Goal: Task Accomplishment & Management: Complete application form

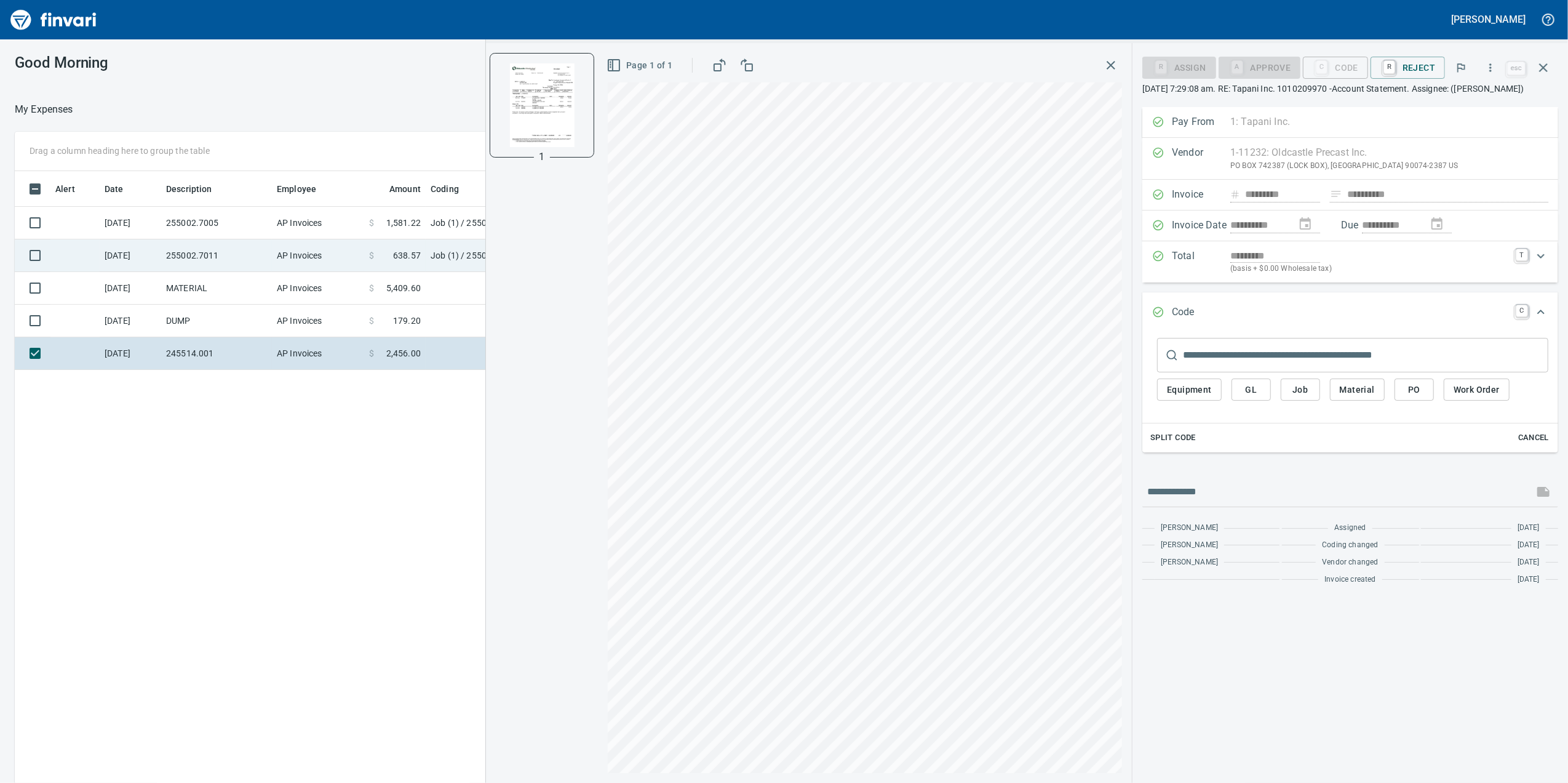
scroll to position [1, 1]
click at [288, 261] on td "AP Invoices" at bounding box center [318, 256] width 92 height 33
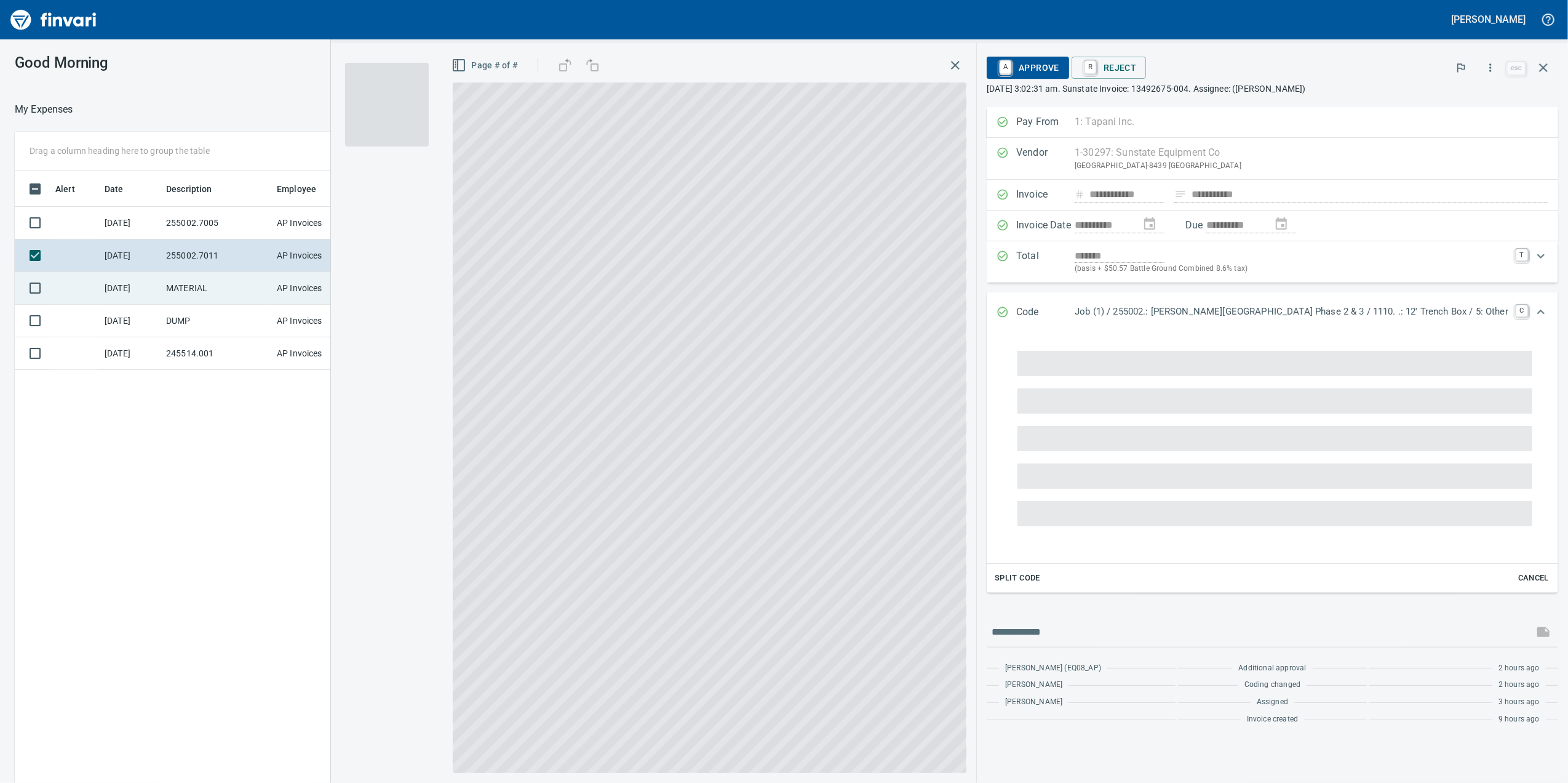
click at [280, 291] on td "AP Invoices" at bounding box center [318, 288] width 92 height 33
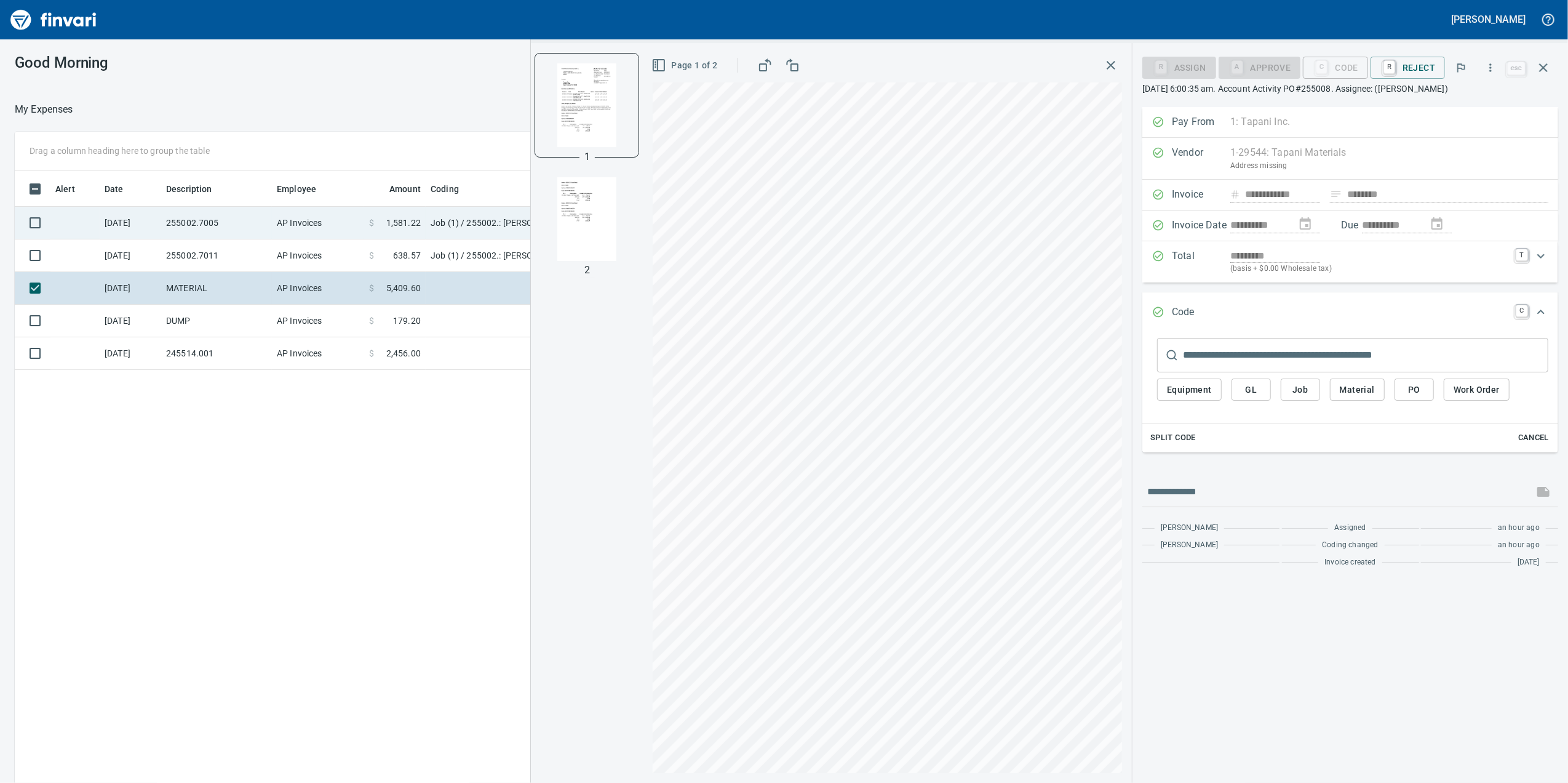
click at [333, 234] on td "AP Invoices" at bounding box center [318, 223] width 92 height 33
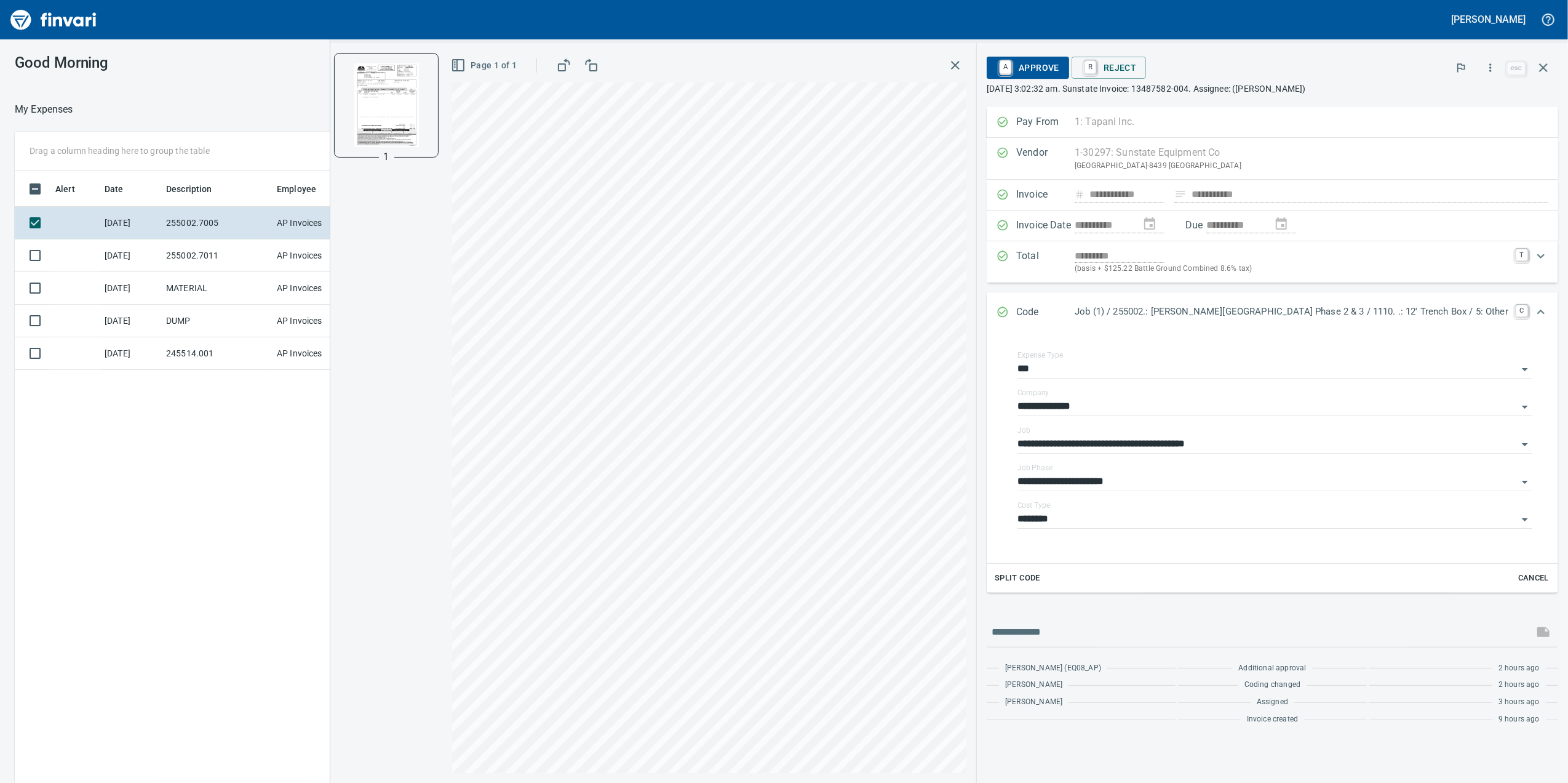
click at [1059, 73] on span "A Approve" at bounding box center [1028, 68] width 63 height 21
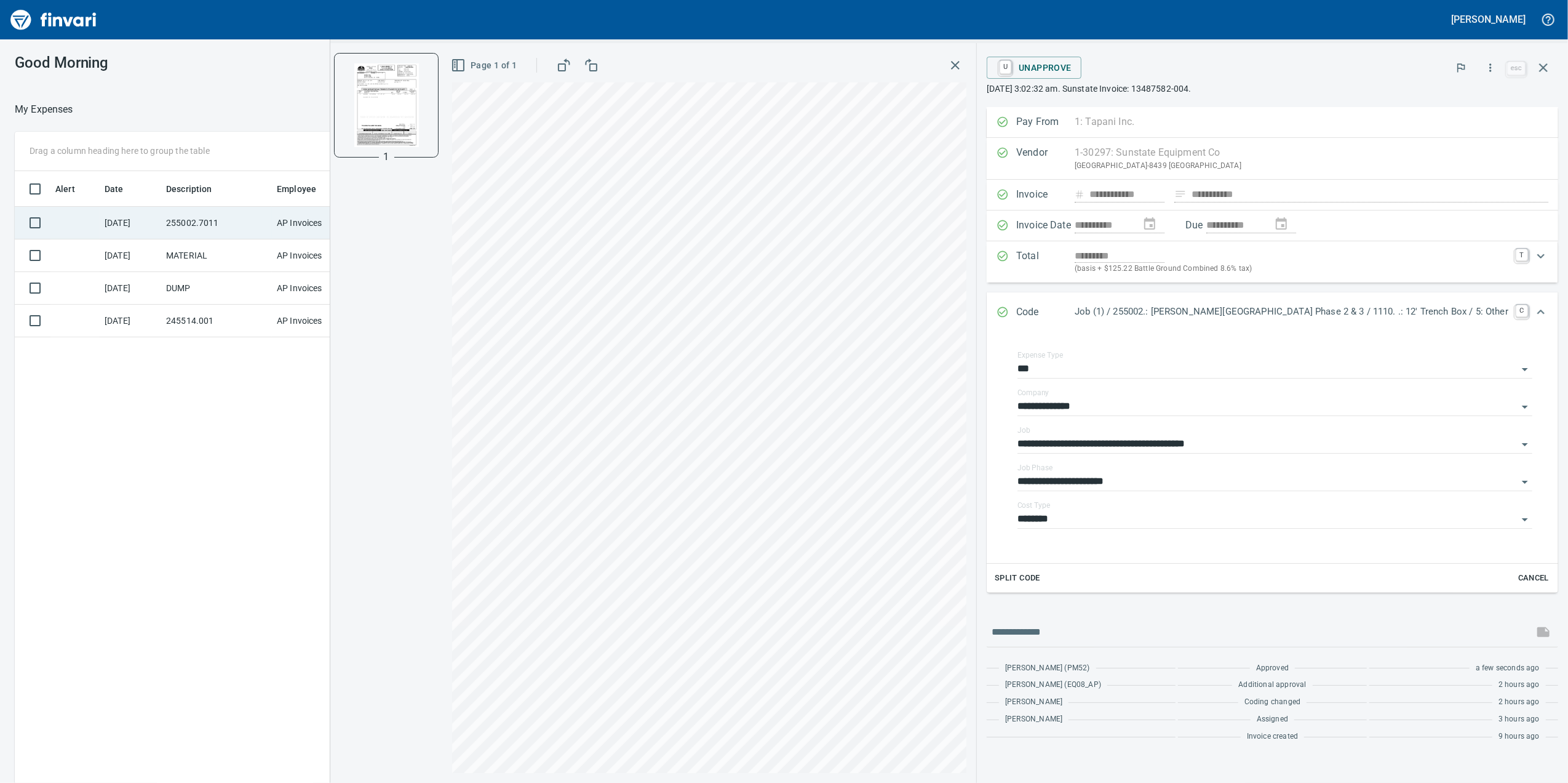
click at [331, 224] on td "AP Invoices" at bounding box center [318, 223] width 92 height 33
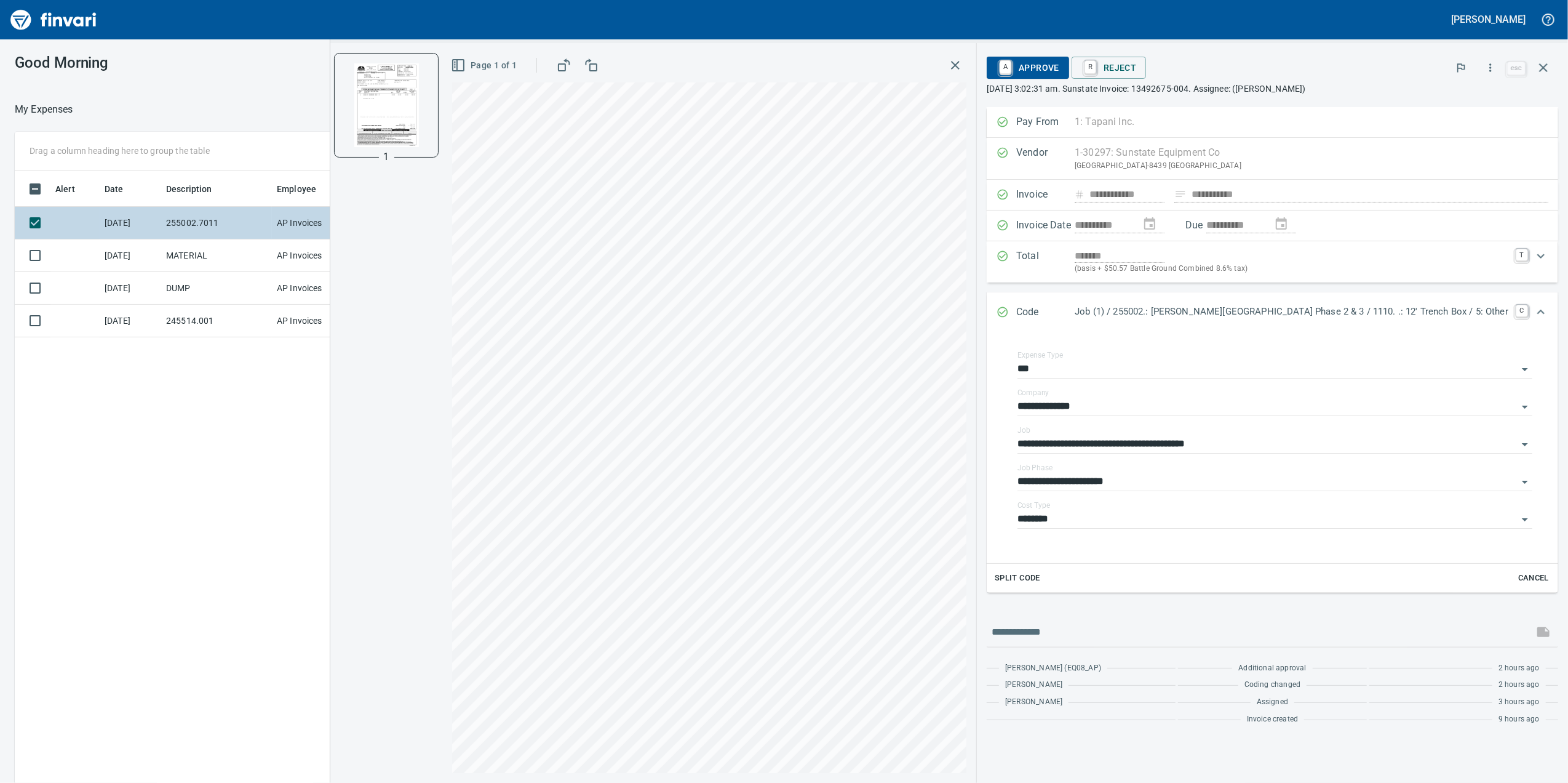
click at [304, 235] on td "AP Invoices" at bounding box center [318, 223] width 92 height 33
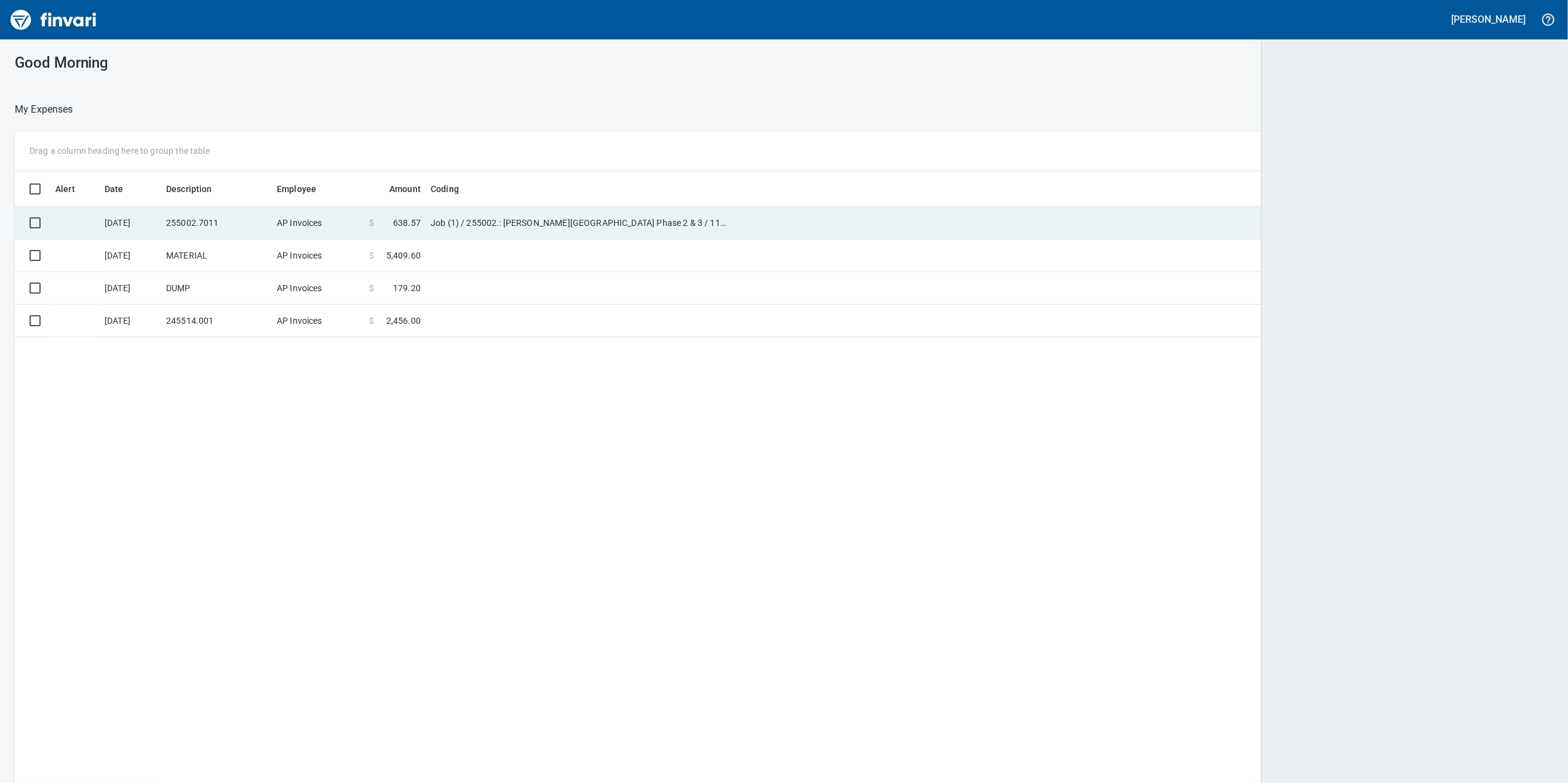
scroll to position [1, 1]
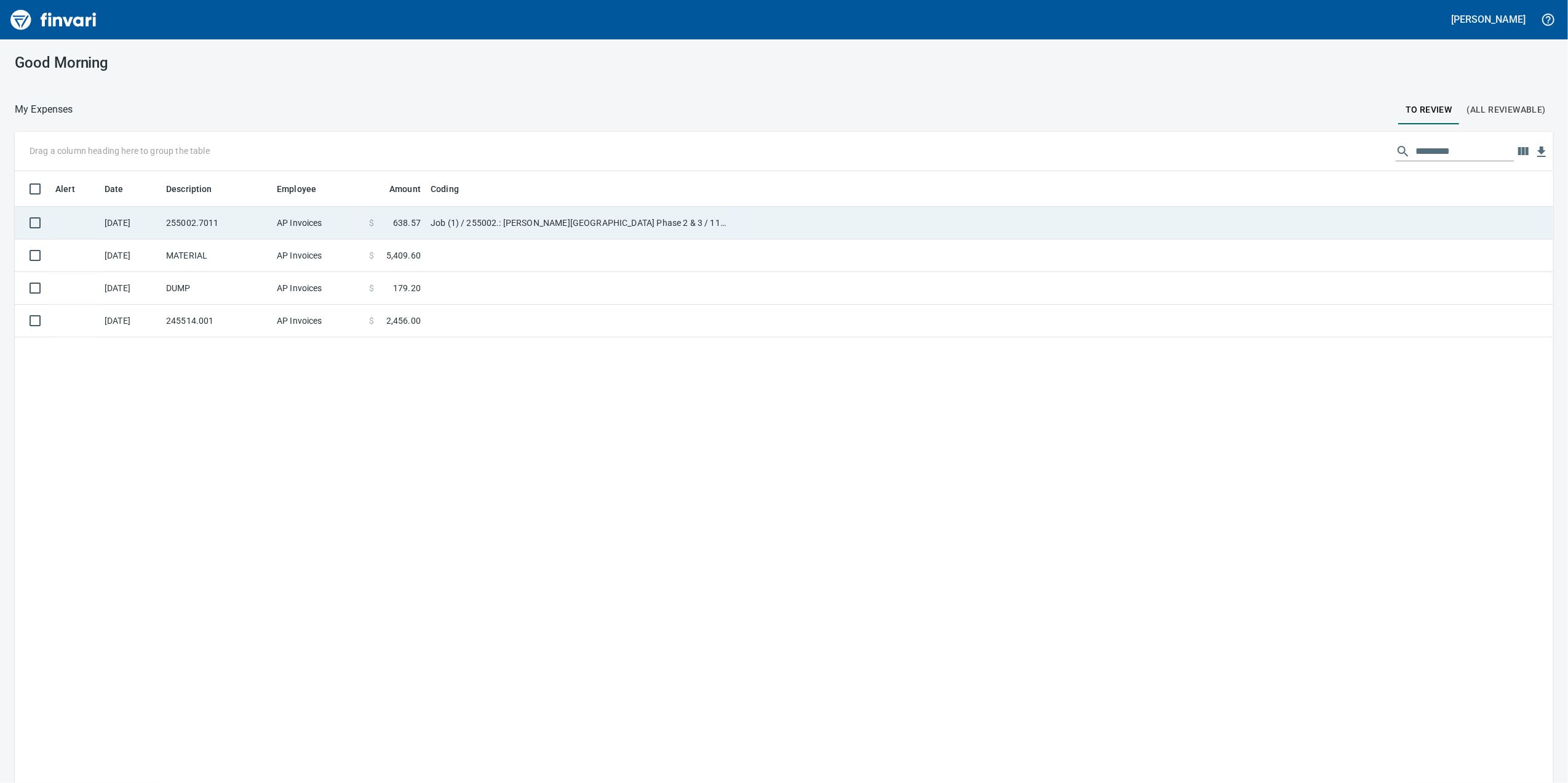
click at [304, 237] on td "AP Invoices" at bounding box center [318, 223] width 92 height 33
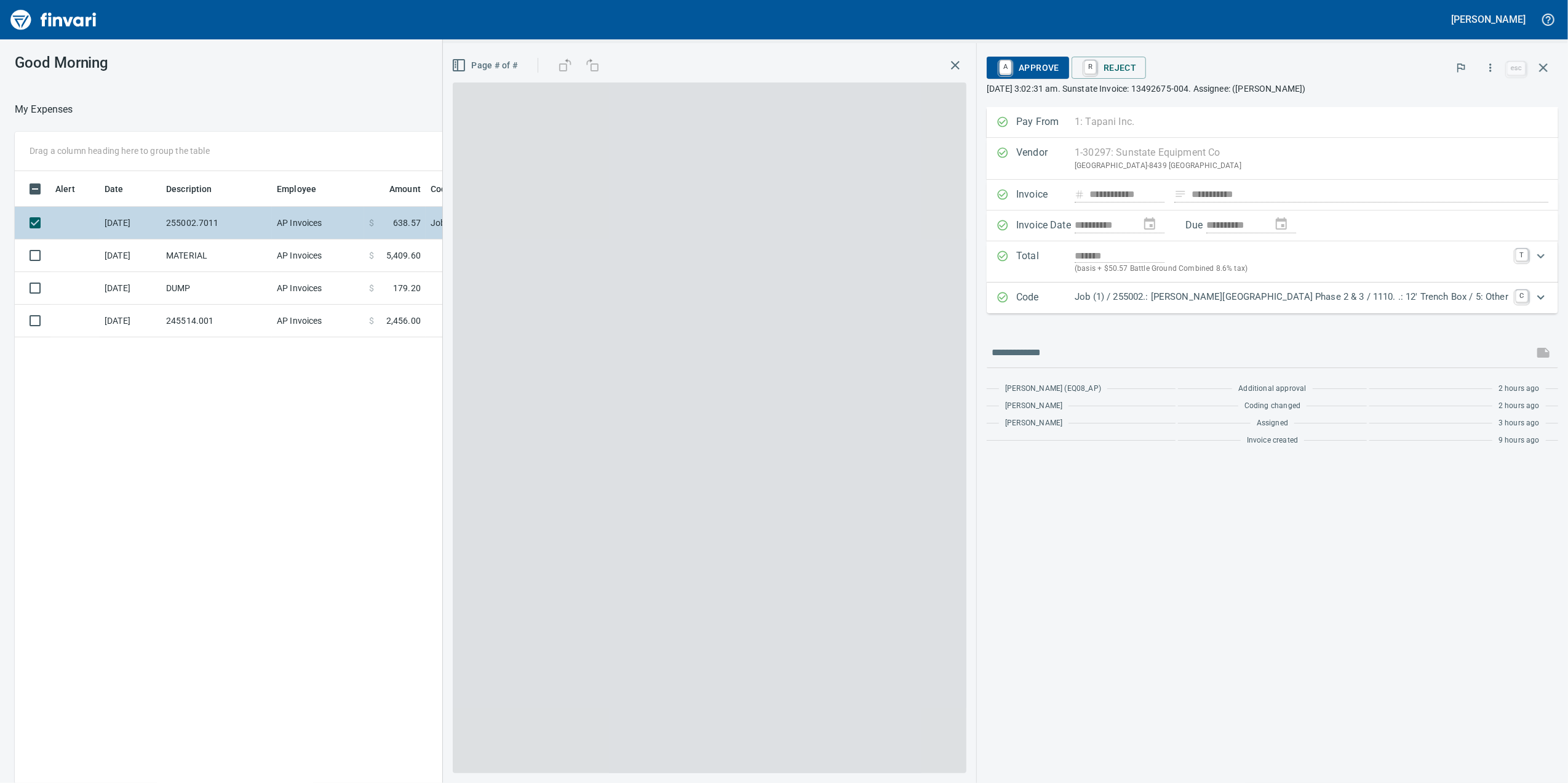
scroll to position [635, 1207]
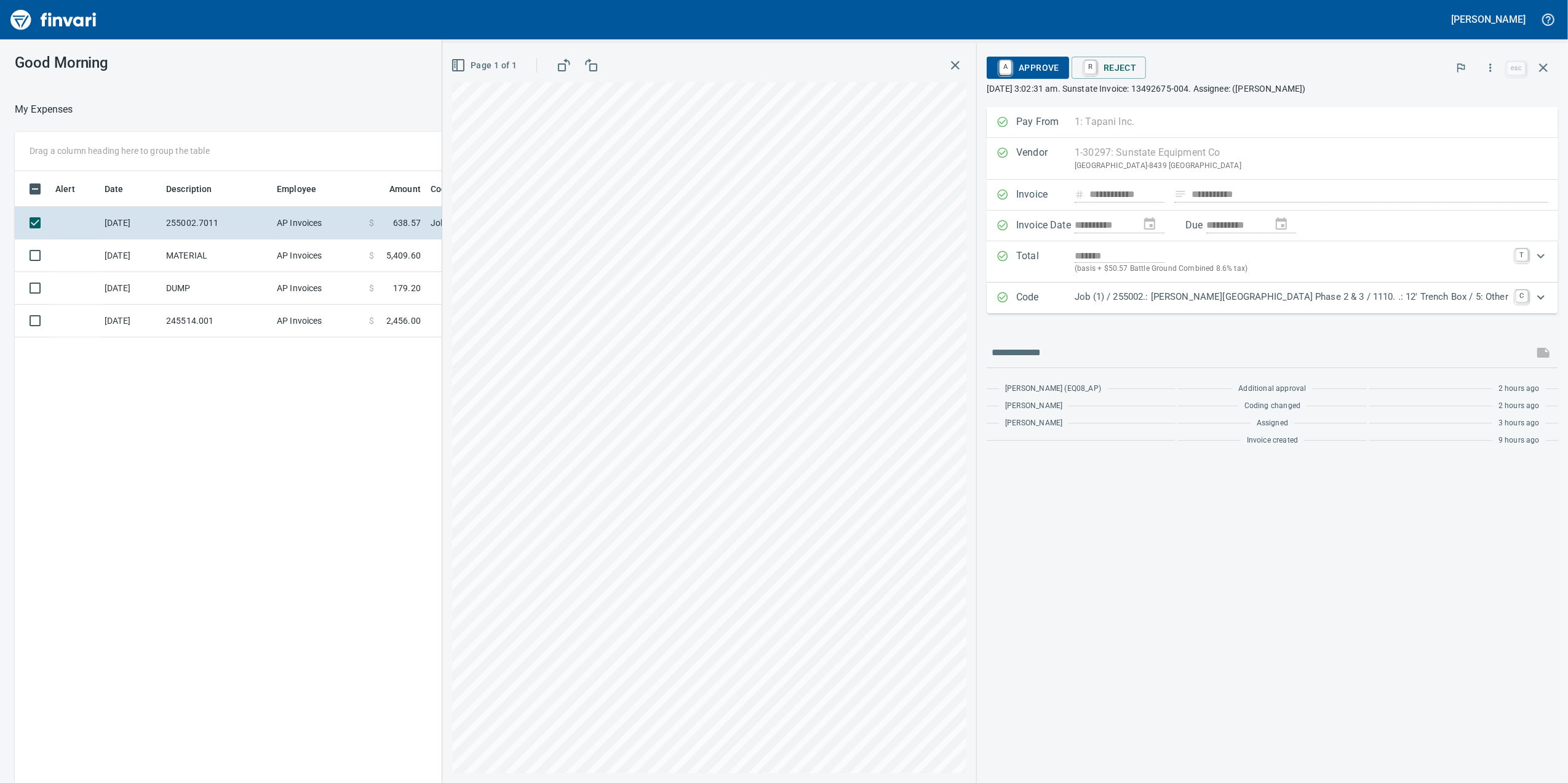
click at [1151, 306] on div "Job (1) / 255002.: [PERSON_NAME][GEOGRAPHIC_DATA] Phase 2 & 3 / 1110. .: 12' Tr…" at bounding box center [1291, 298] width 434 height 16
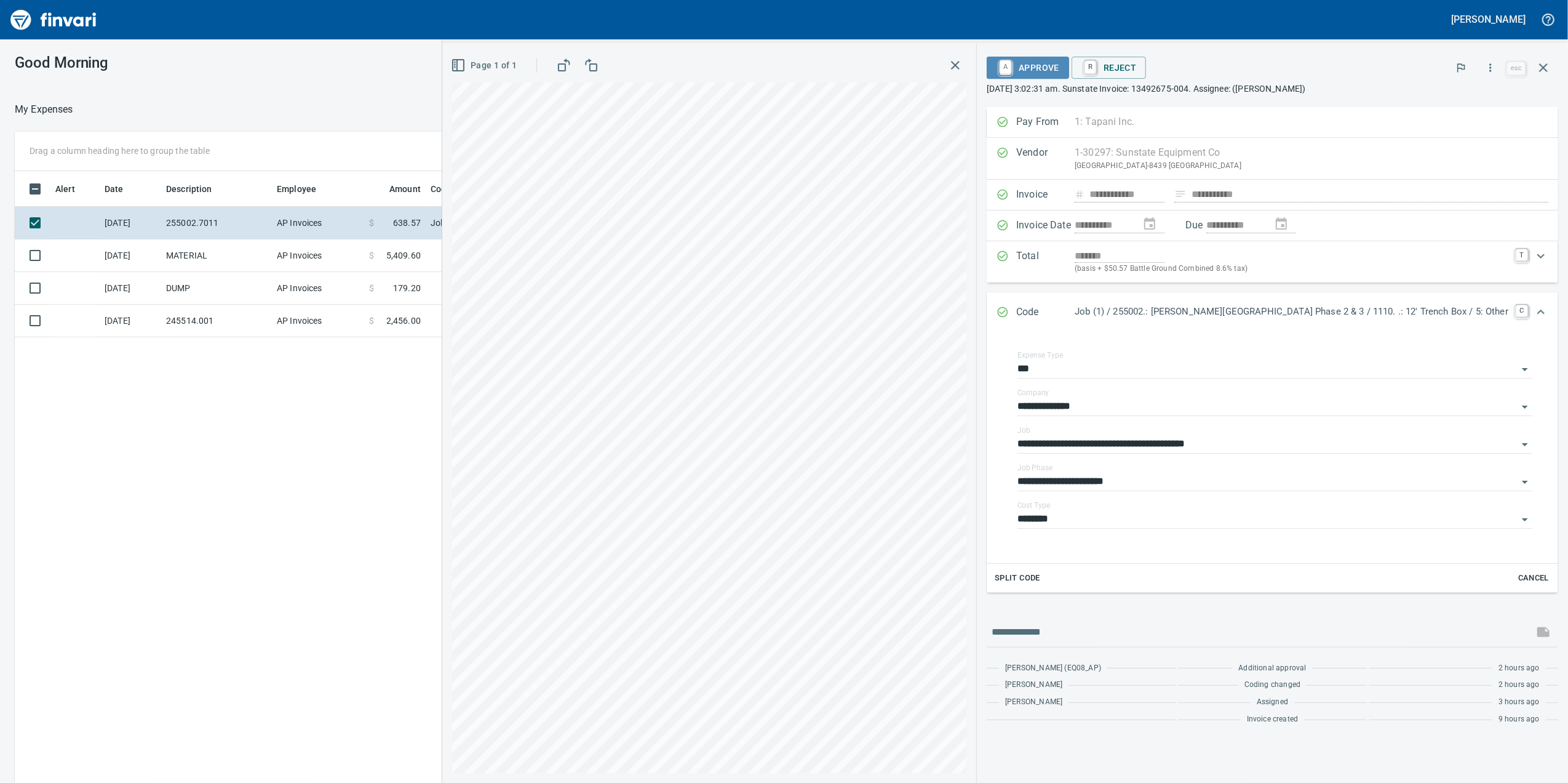
click at [1059, 70] on span "A Approve" at bounding box center [1028, 68] width 63 height 21
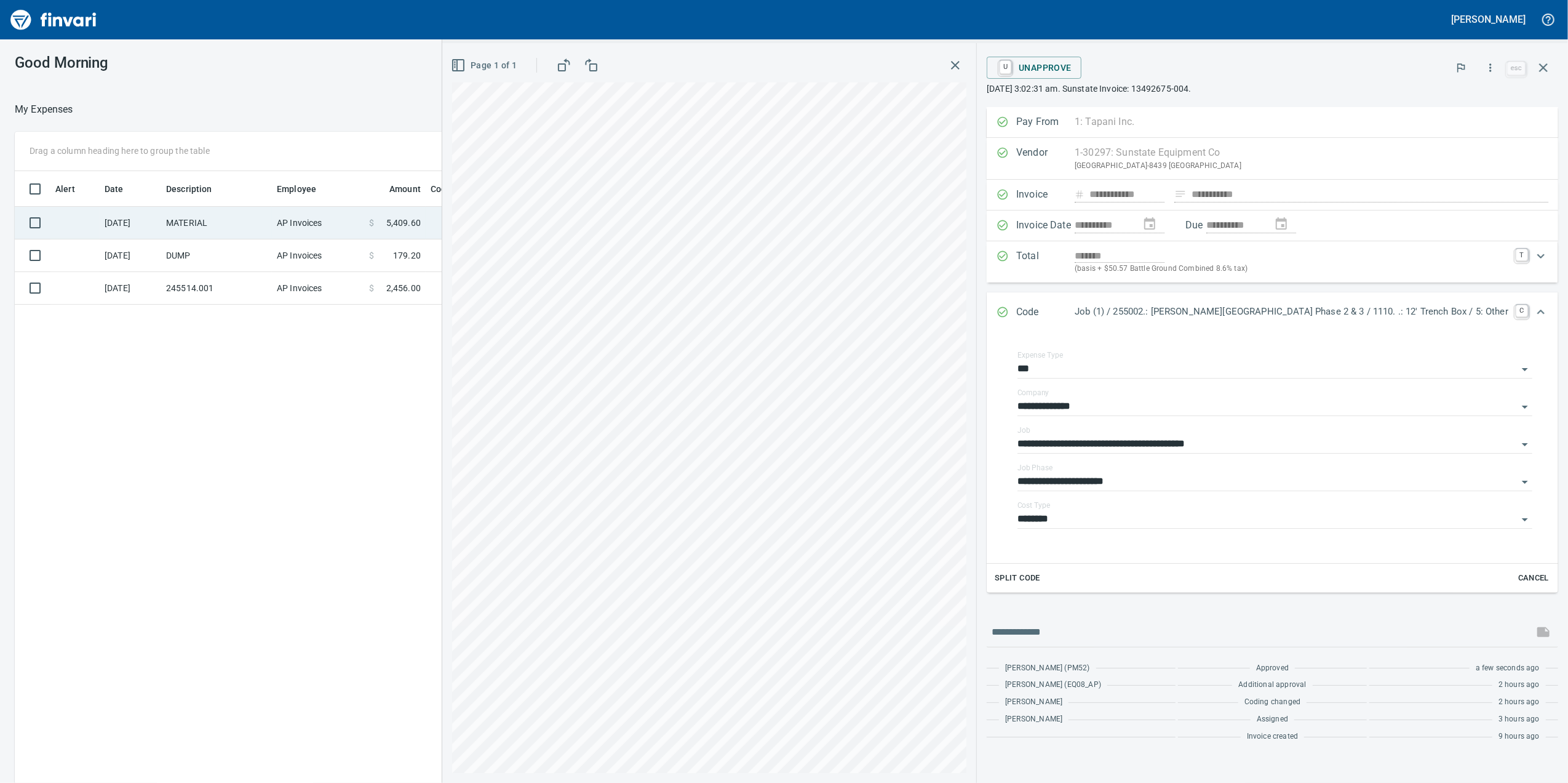
click at [415, 224] on span "5,409.60" at bounding box center [403, 222] width 34 height 12
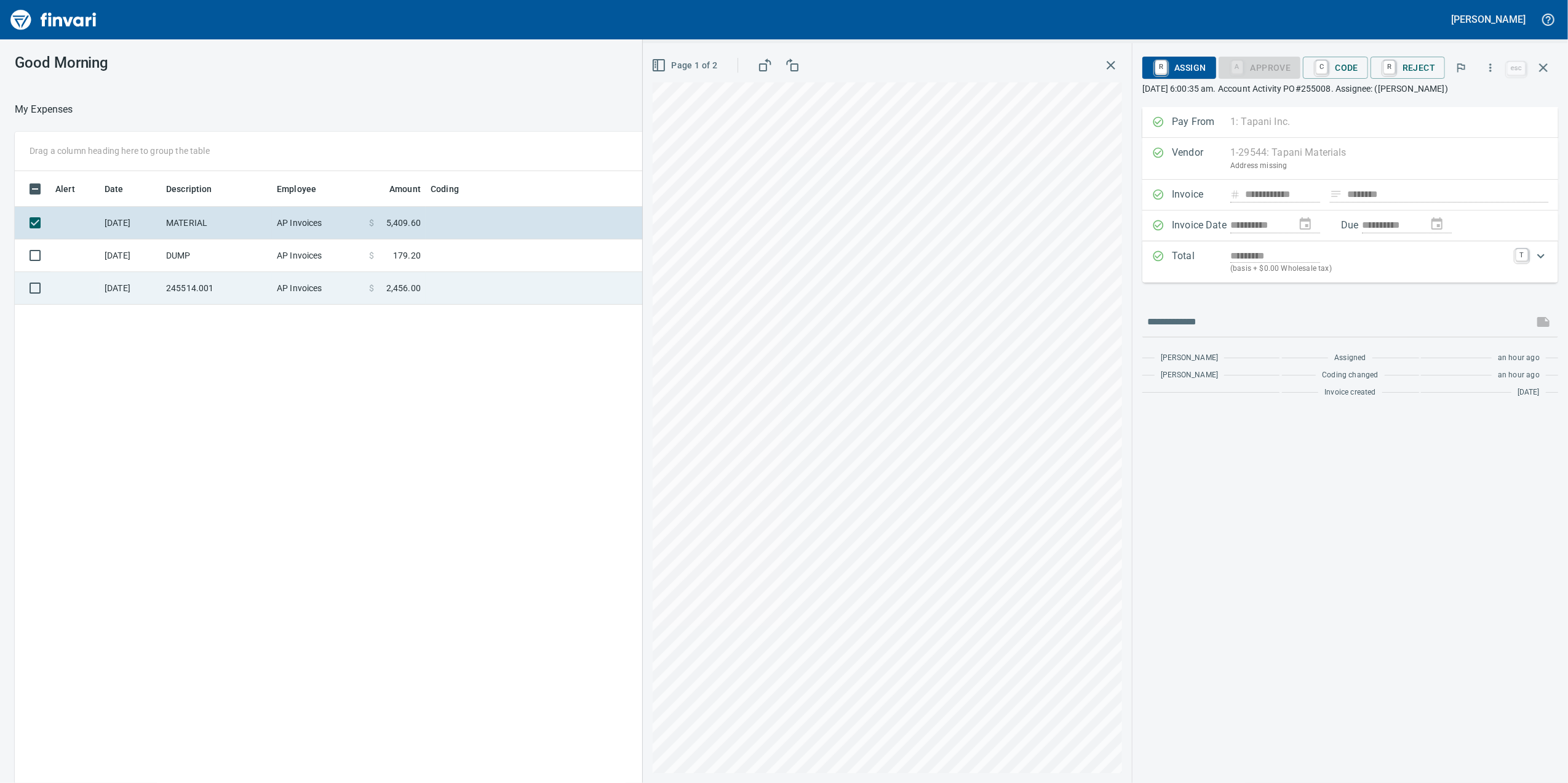
click at [406, 286] on span "2,456.00" at bounding box center [403, 287] width 34 height 12
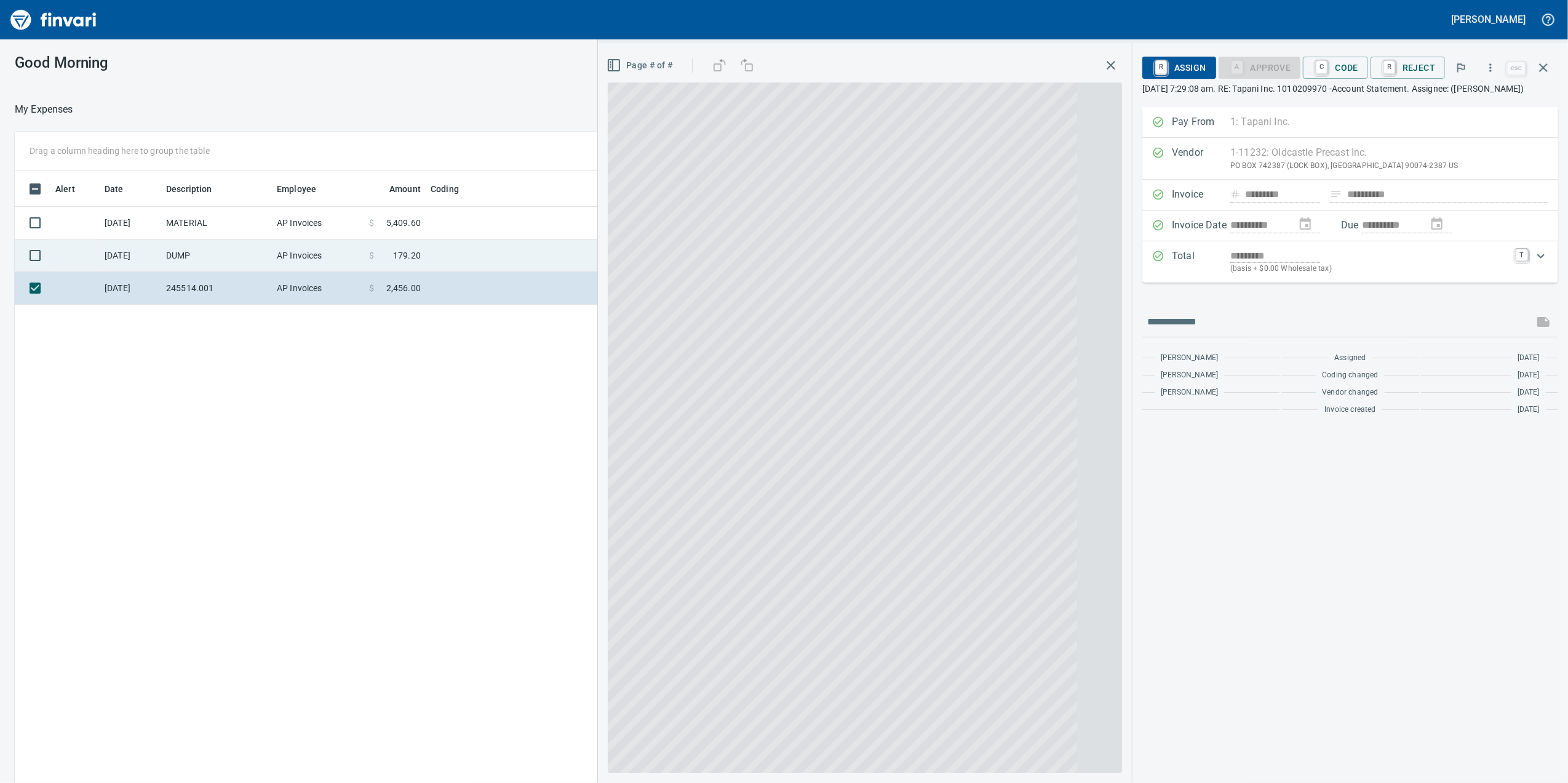
click at [404, 263] on td "$ 179.20" at bounding box center [395, 256] width 62 height 33
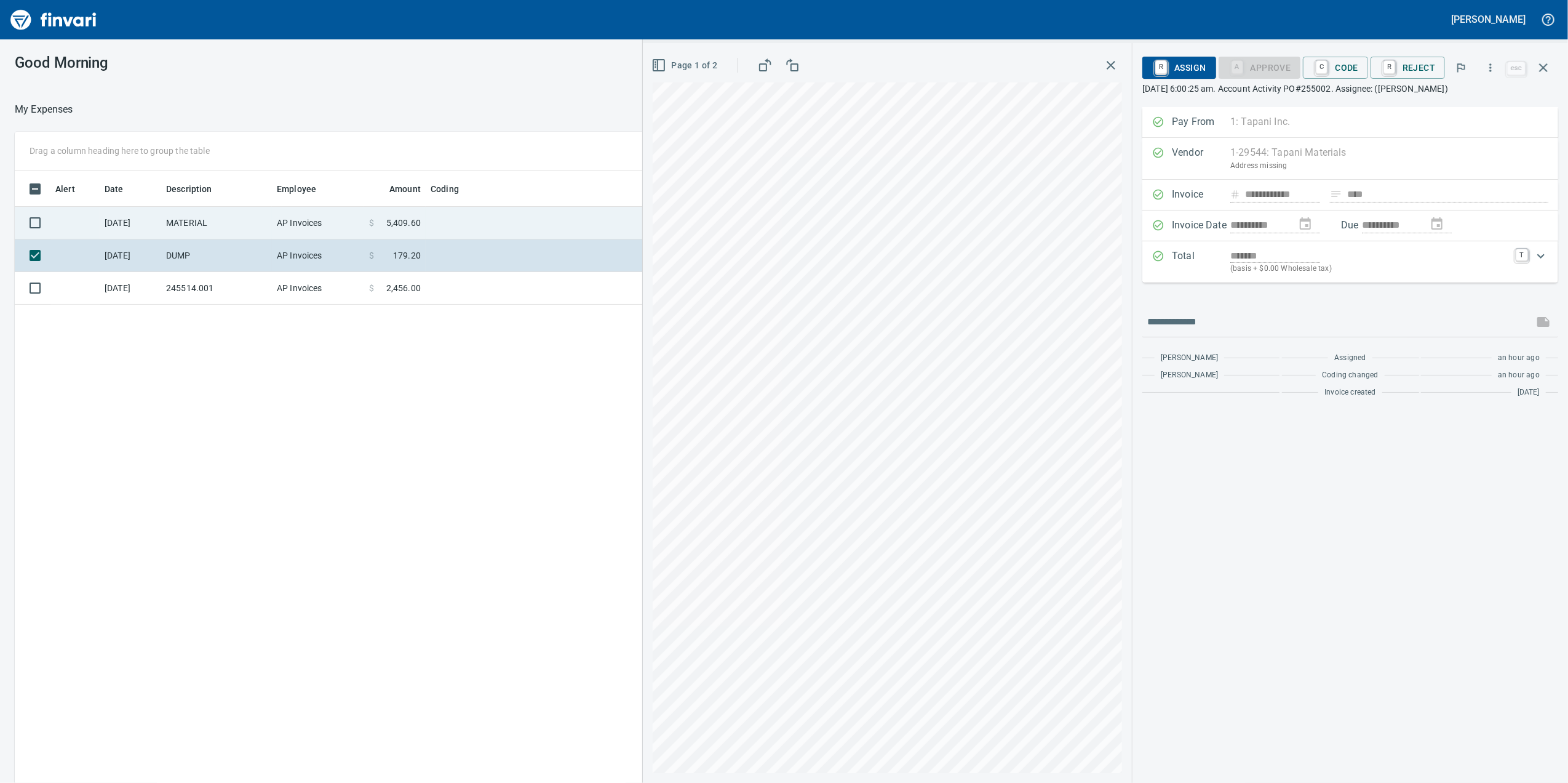
click at [439, 219] on td at bounding box center [579, 223] width 307 height 33
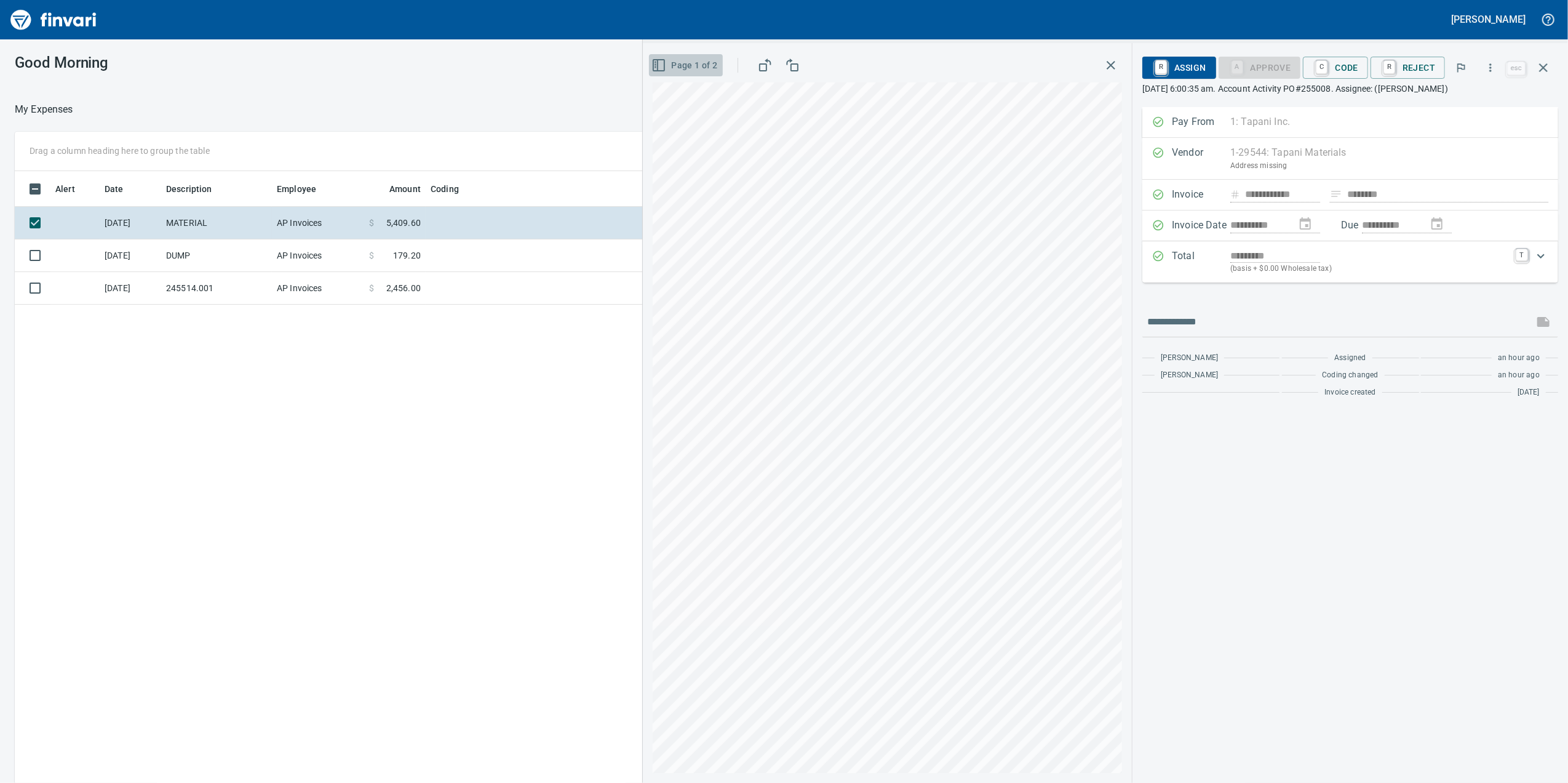
click at [662, 64] on icon "button" at bounding box center [659, 65] width 15 height 15
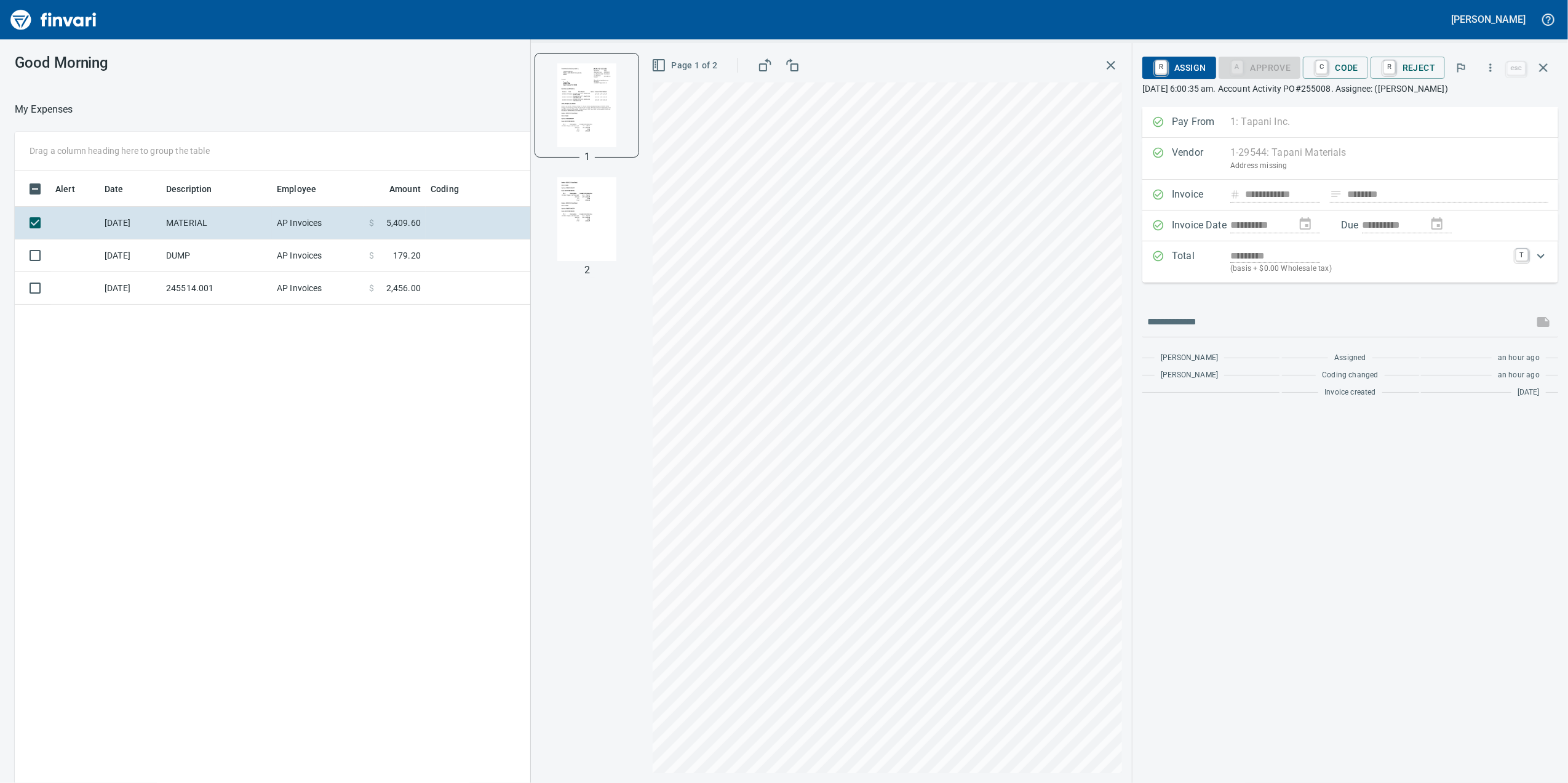
click at [586, 185] on img "button" at bounding box center [586, 219] width 84 height 84
click at [583, 120] on img "button" at bounding box center [586, 105] width 84 height 84
click at [584, 176] on div at bounding box center [586, 219] width 103 height 103
drag, startPoint x: 586, startPoint y: 190, endPoint x: 596, endPoint y: 194, distance: 10.8
click at [589, 192] on img "button" at bounding box center [586, 219] width 84 height 84
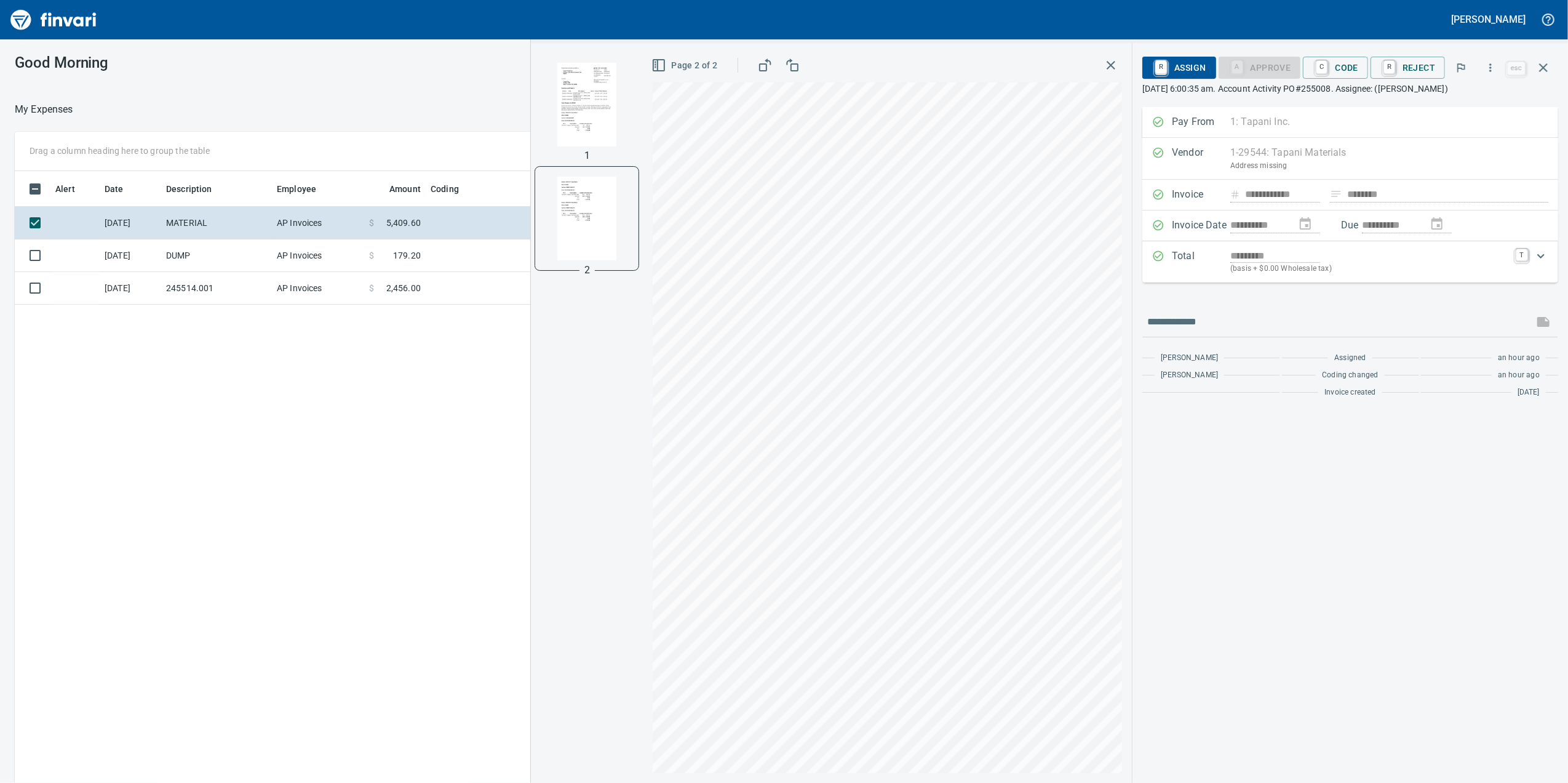
click at [596, 114] on img "button" at bounding box center [586, 105] width 84 height 84
click at [577, 170] on div at bounding box center [586, 219] width 103 height 103
click at [597, 215] on img "button" at bounding box center [586, 219] width 84 height 84
click at [1334, 245] on div "Total ********* (basis + $0.00 Wholesale tax) T" at bounding box center [1350, 261] width 416 height 41
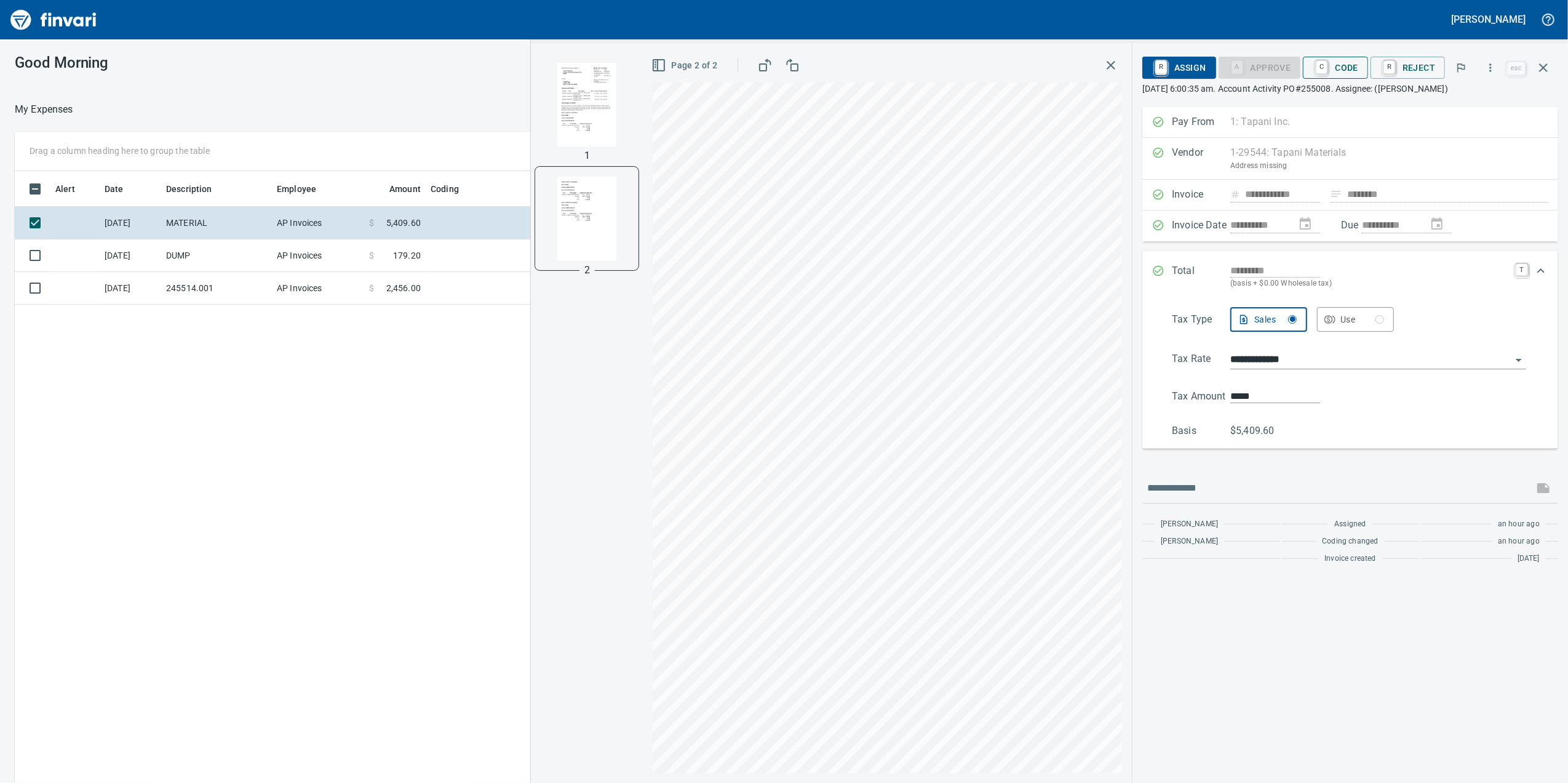
click at [1331, 64] on span "C Code" at bounding box center [1335, 68] width 46 height 21
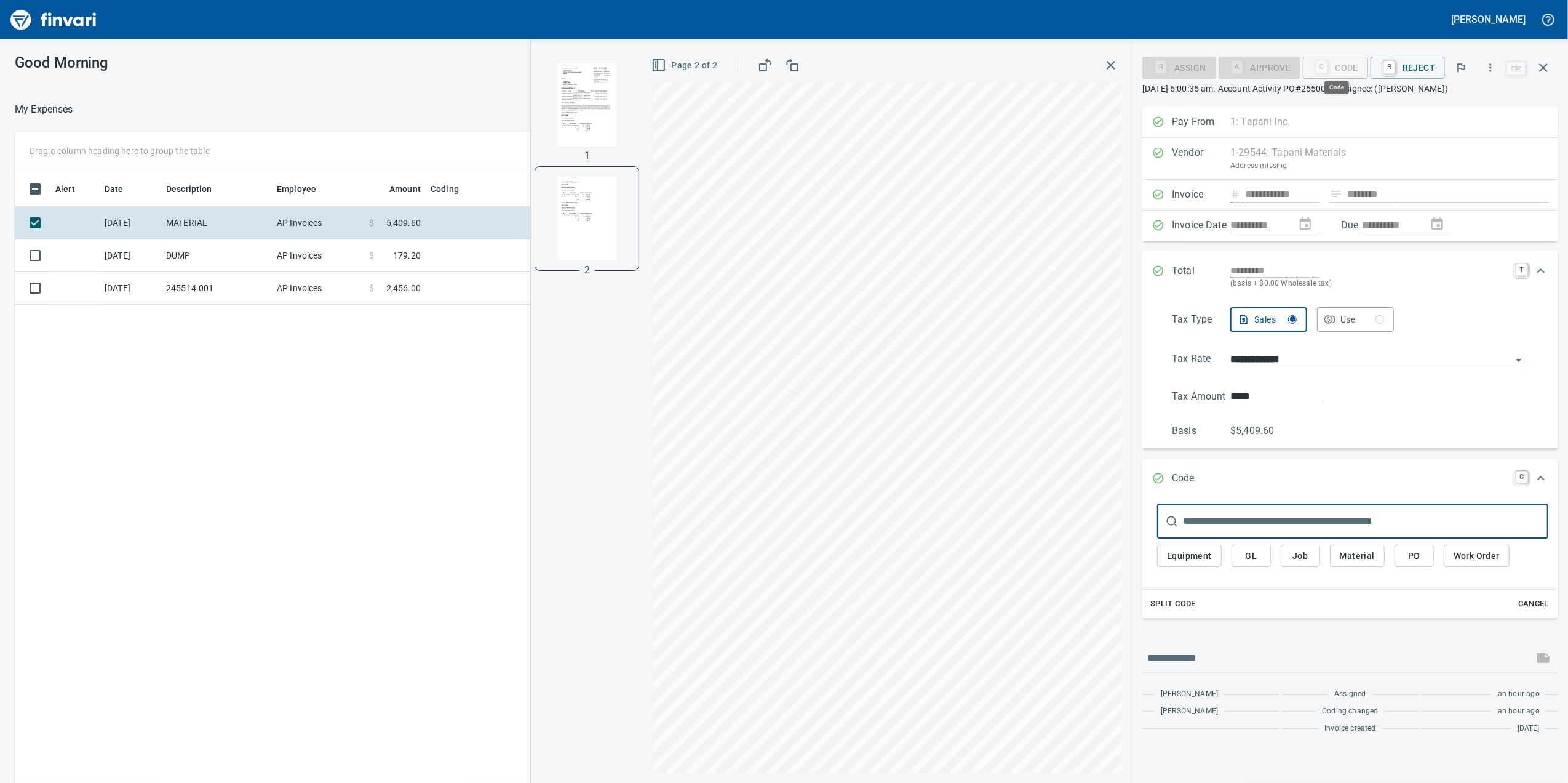
scroll to position [635, 1207]
click at [1281, 553] on button "Job" at bounding box center [1300, 555] width 40 height 23
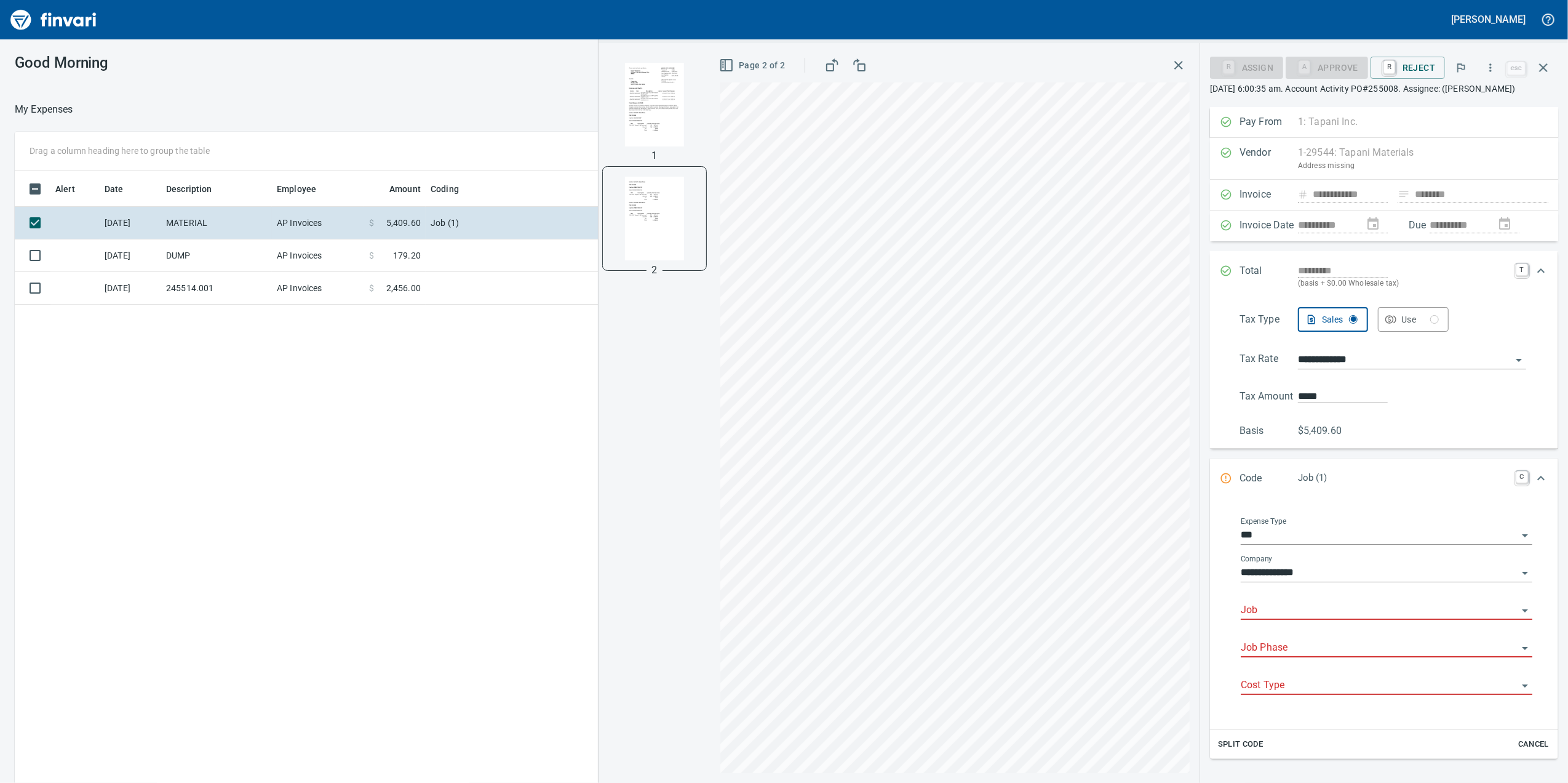
click at [1280, 615] on div "Job" at bounding box center [1387, 605] width 292 height 28
click at [1280, 618] on input "Job" at bounding box center [1379, 610] width 277 height 17
click at [1376, 695] on li "255008.: [GEOGRAPHIC_DATA]" at bounding box center [1381, 686] width 280 height 29
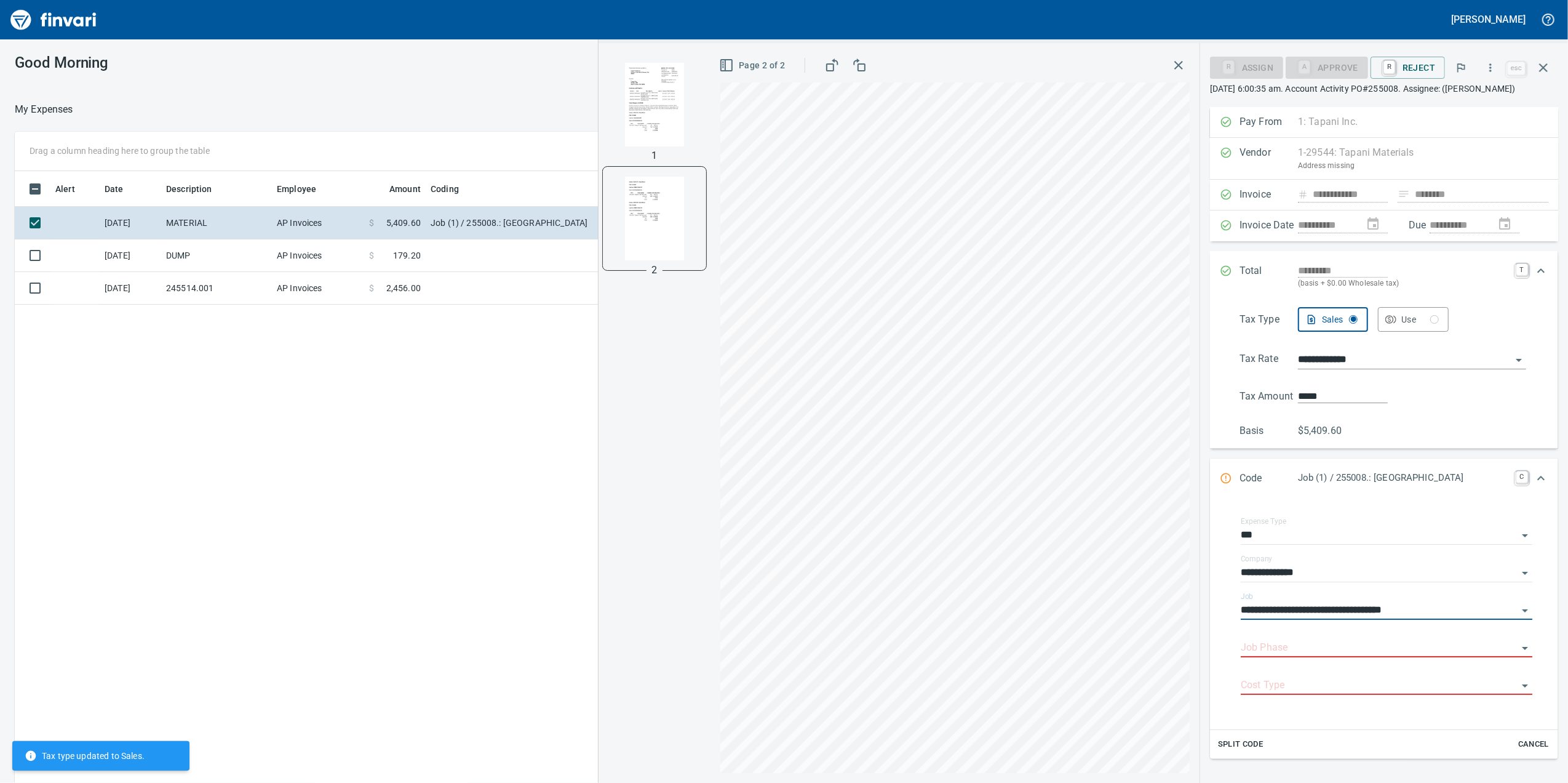
type input "**********"
click at [659, 87] on img "button" at bounding box center [654, 105] width 84 height 84
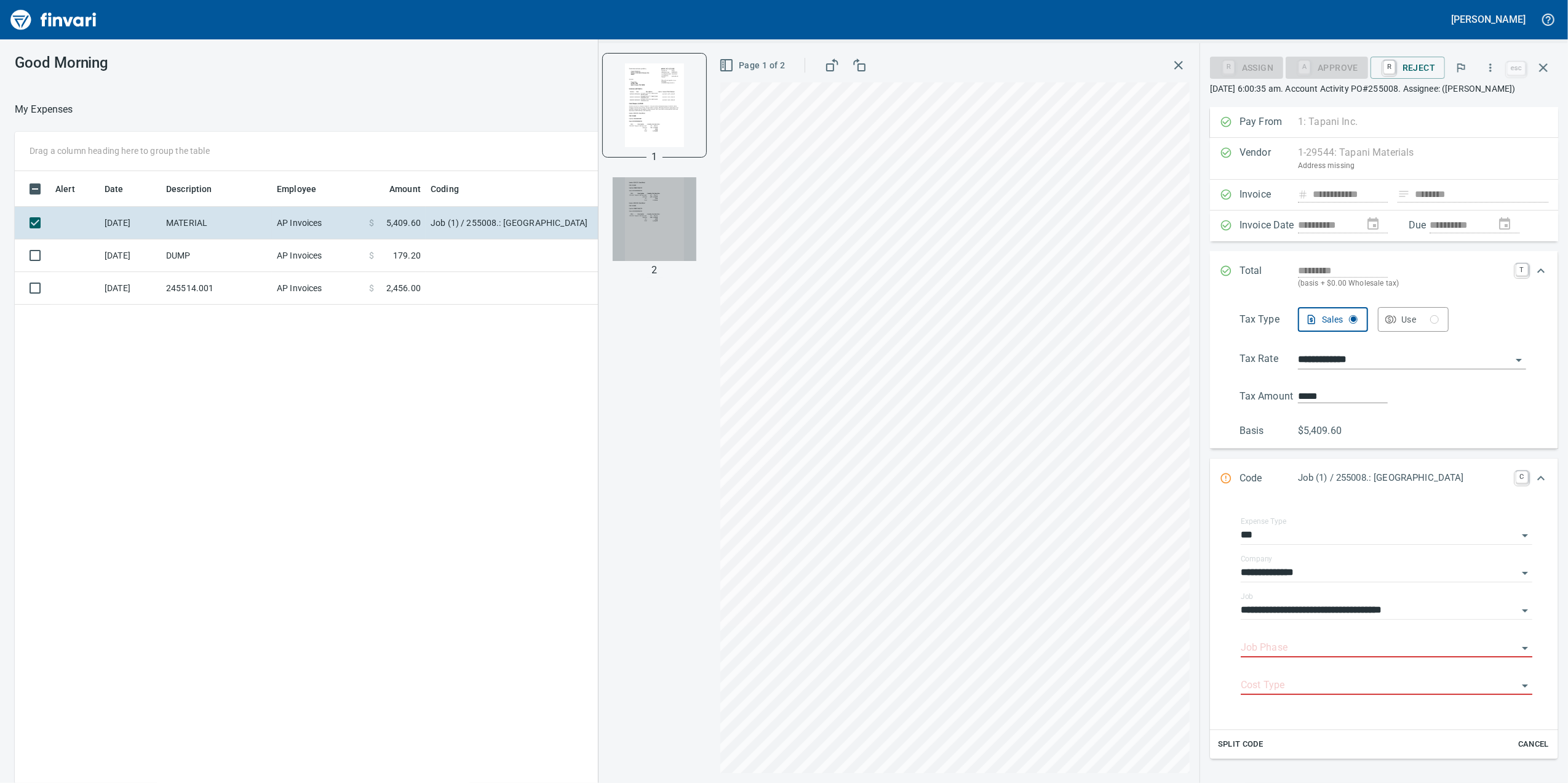
click at [631, 217] on img "button" at bounding box center [654, 219] width 84 height 84
click at [603, 104] on div at bounding box center [654, 104] width 103 height 103
click at [629, 101] on img "button" at bounding box center [654, 105] width 84 height 84
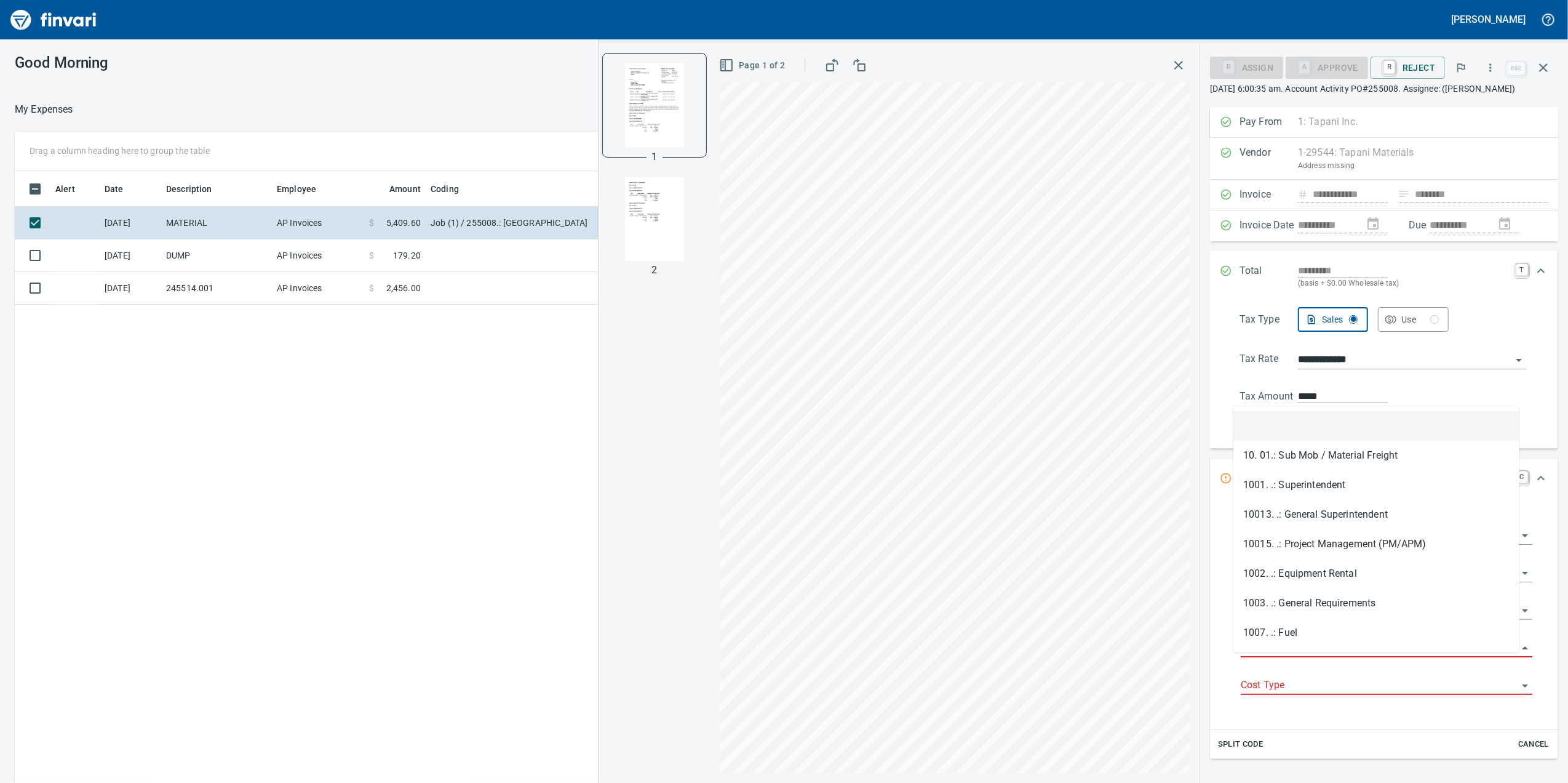
click at [1255, 657] on input "Job Phase" at bounding box center [1379, 648] width 277 height 17
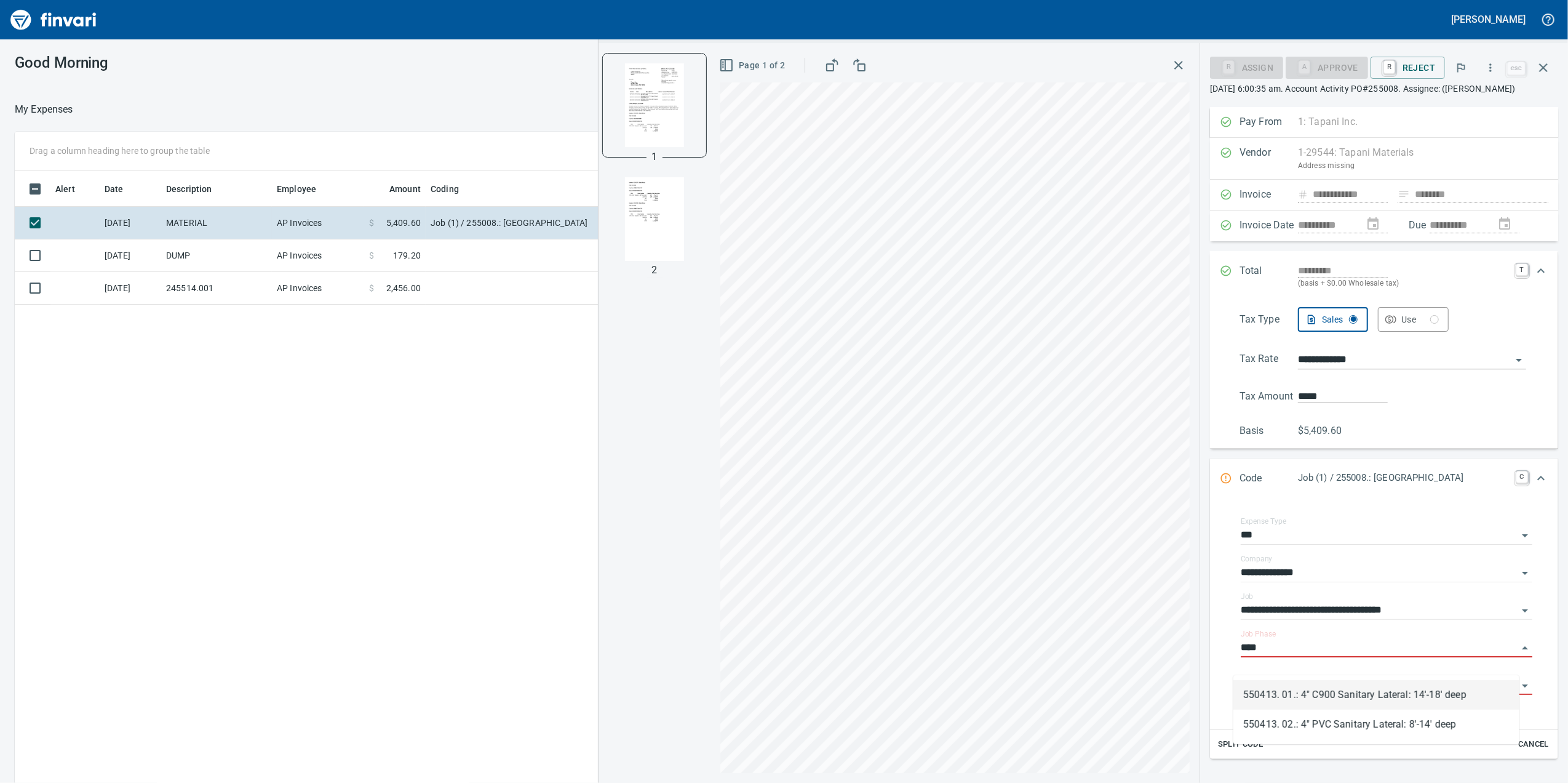
click at [1432, 698] on li "550413. 01.: 4" C900 Sanitary Lateral: 14'-18' deep" at bounding box center [1376, 695] width 286 height 29
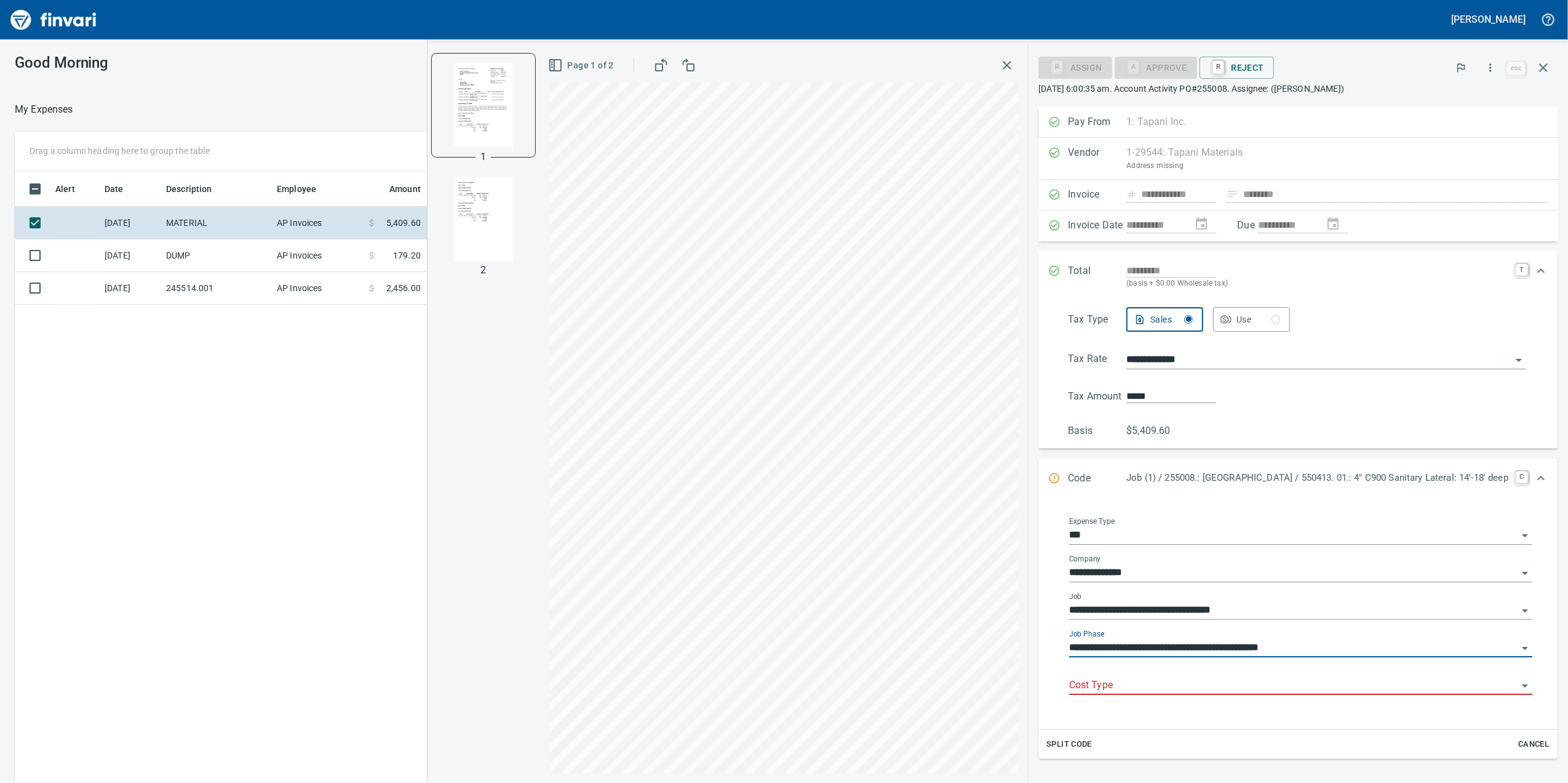
type input "**********"
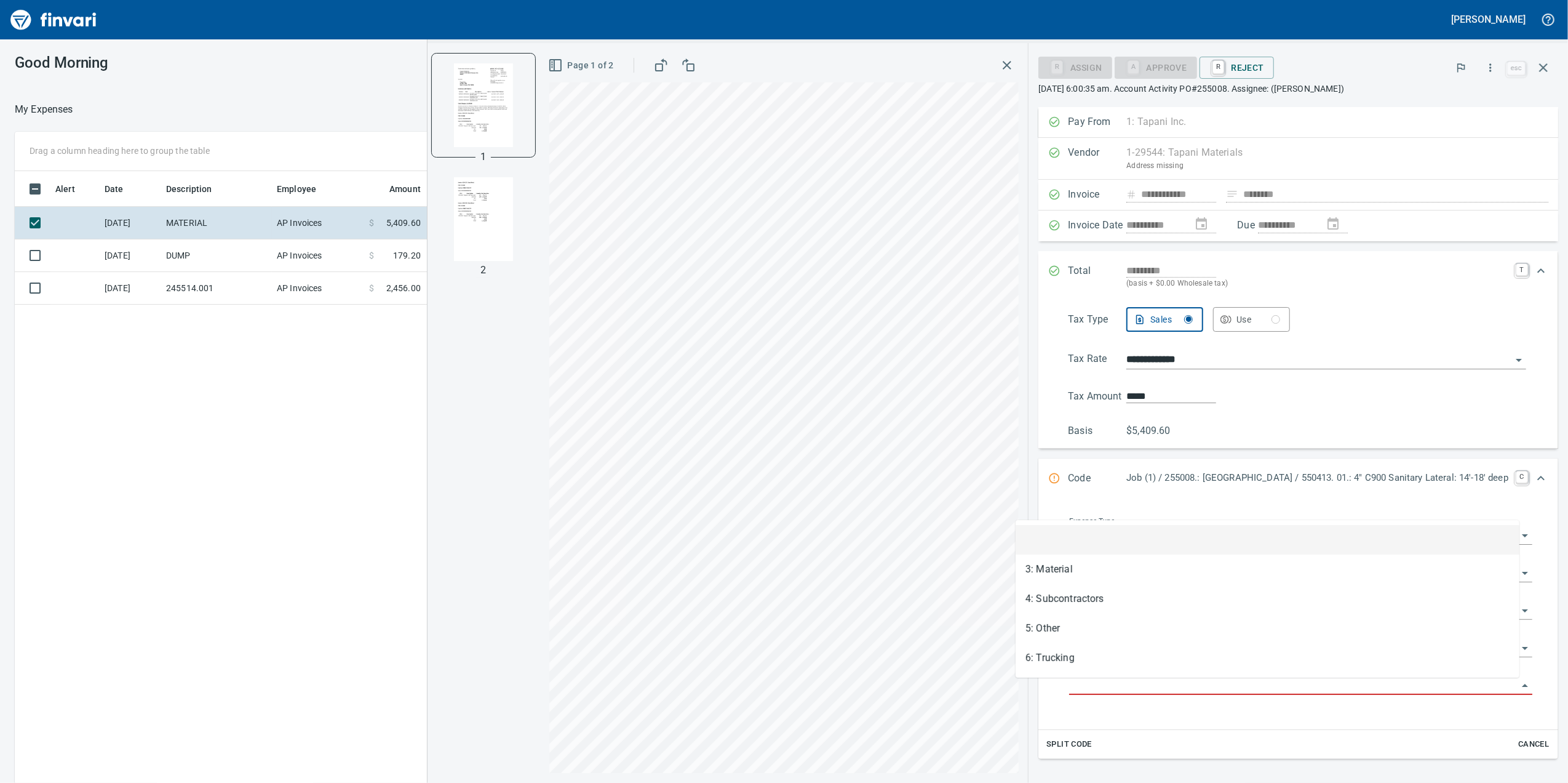
click at [1245, 693] on input "Cost Type" at bounding box center [1294, 685] width 449 height 17
click at [1135, 574] on li "3: Material" at bounding box center [1267, 569] width 504 height 29
type input "**********"
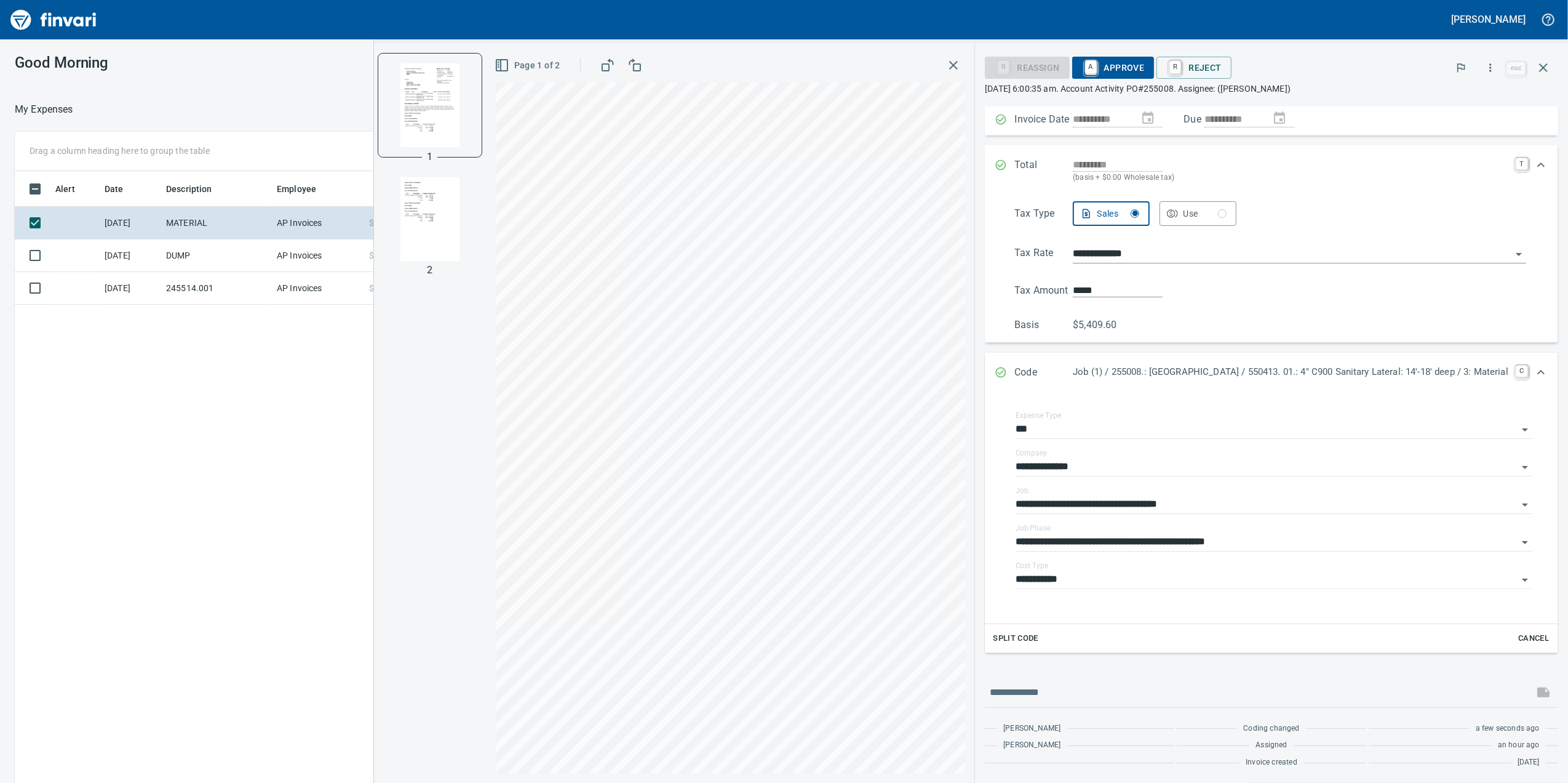
scroll to position [109, 0]
drag, startPoint x: 1067, startPoint y: 77, endPoint x: 1059, endPoint y: 76, distance: 8.1
click at [1082, 77] on span "A Approve" at bounding box center [1113, 68] width 63 height 21
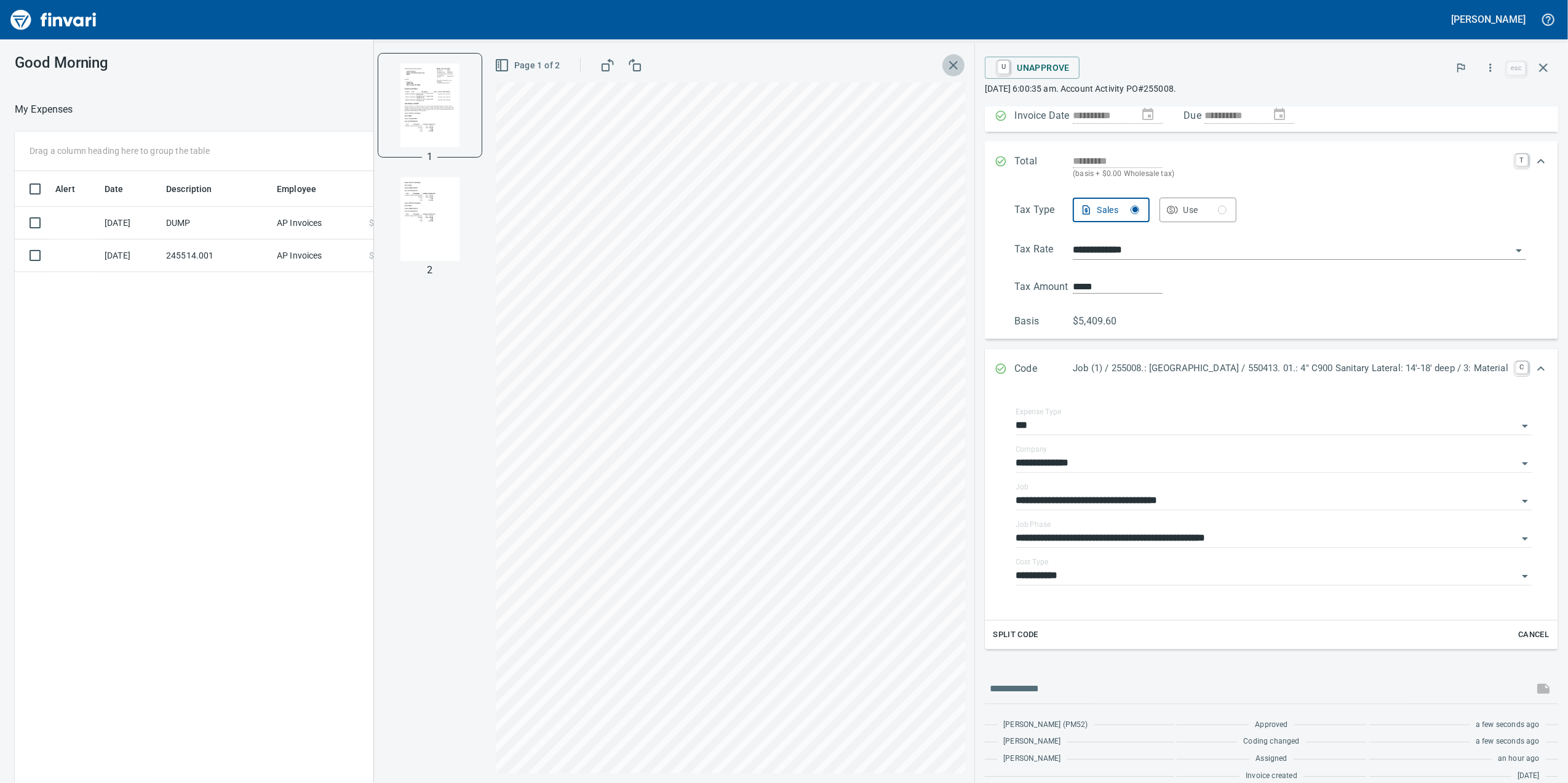
click at [946, 64] on icon "button" at bounding box center [953, 65] width 15 height 15
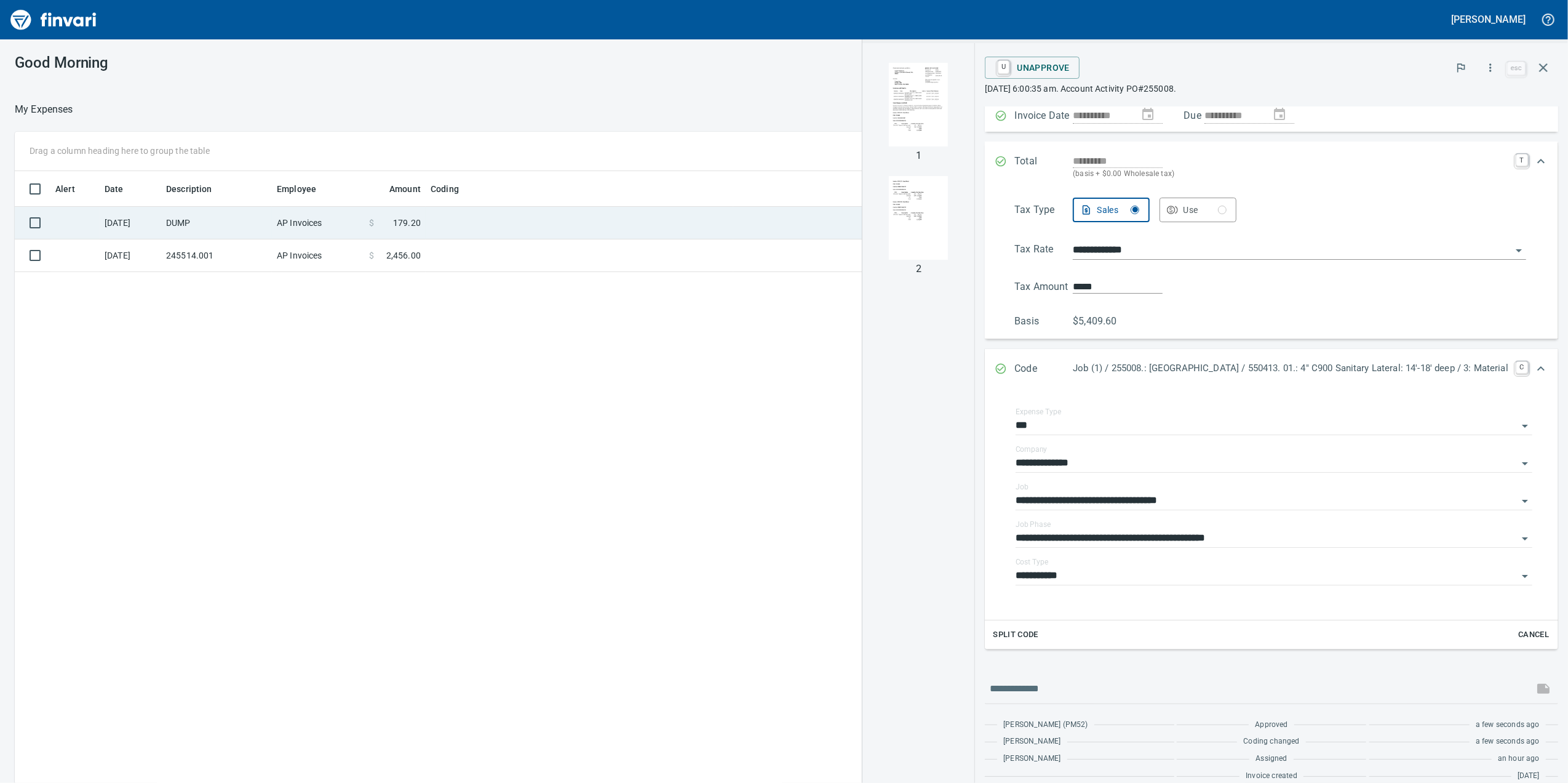
click at [419, 223] on span "179.20" at bounding box center [407, 222] width 28 height 12
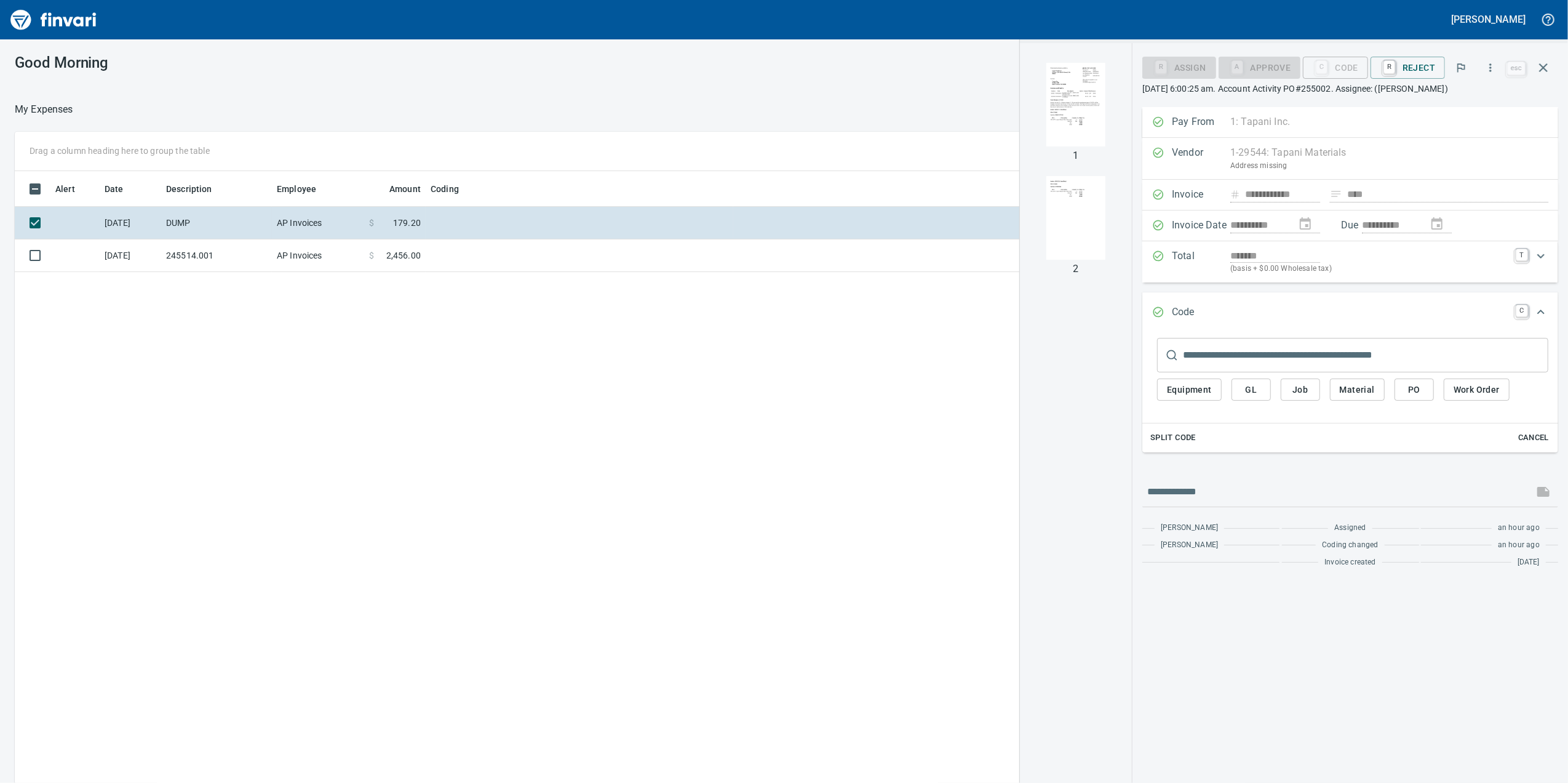
click at [1076, 146] on div "1" at bounding box center [1076, 104] width 103 height 103
drag, startPoint x: 1076, startPoint y: 146, endPoint x: 1071, endPoint y: 134, distance: 13.0
click at [1071, 134] on img "button" at bounding box center [1076, 105] width 84 height 84
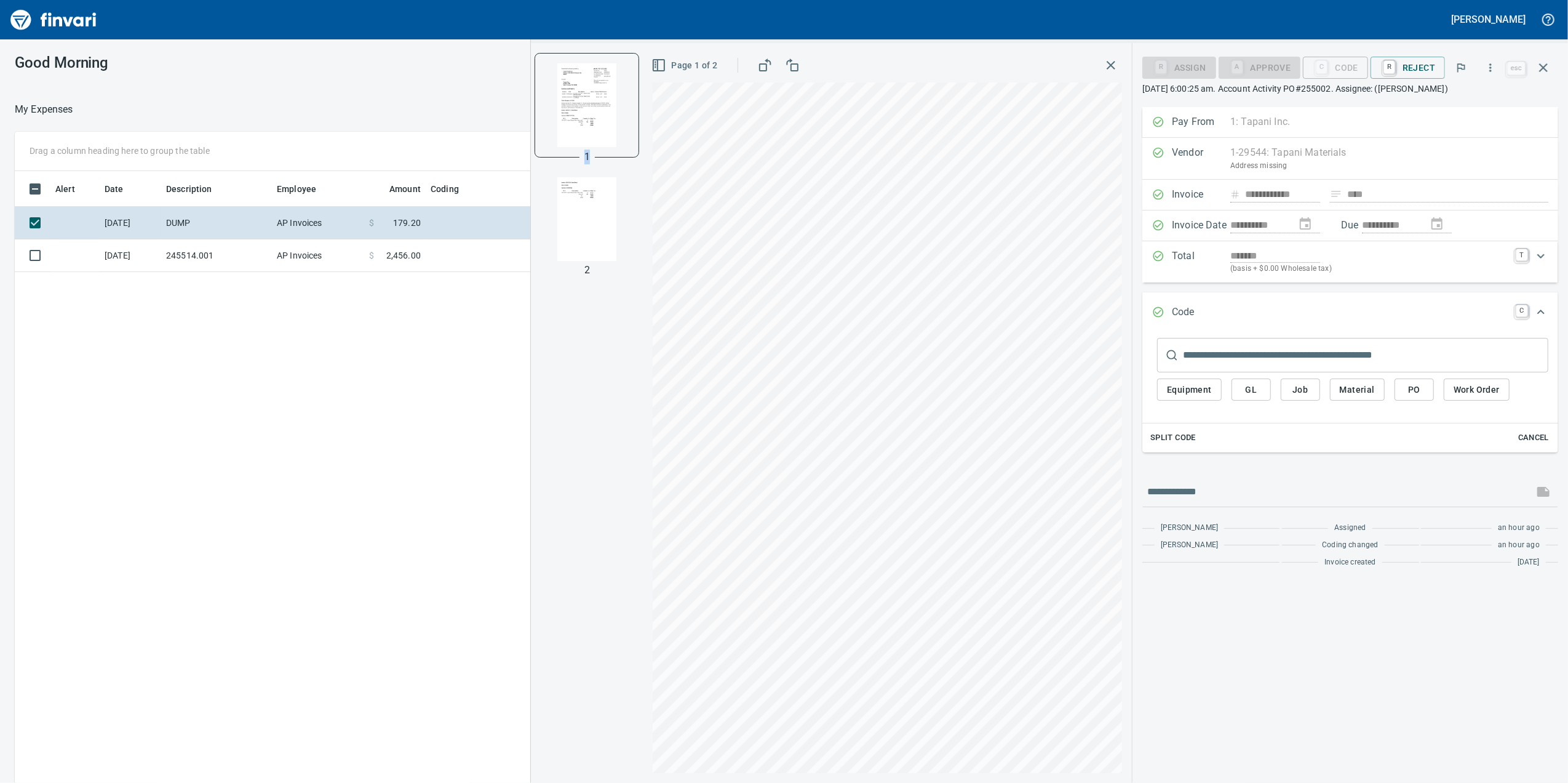
click at [584, 207] on img "button" at bounding box center [586, 219] width 84 height 84
click at [586, 107] on img "button" at bounding box center [586, 105] width 84 height 84
click at [571, 220] on img "button" at bounding box center [586, 219] width 84 height 84
click at [1300, 395] on span "Job" at bounding box center [1300, 390] width 20 height 16
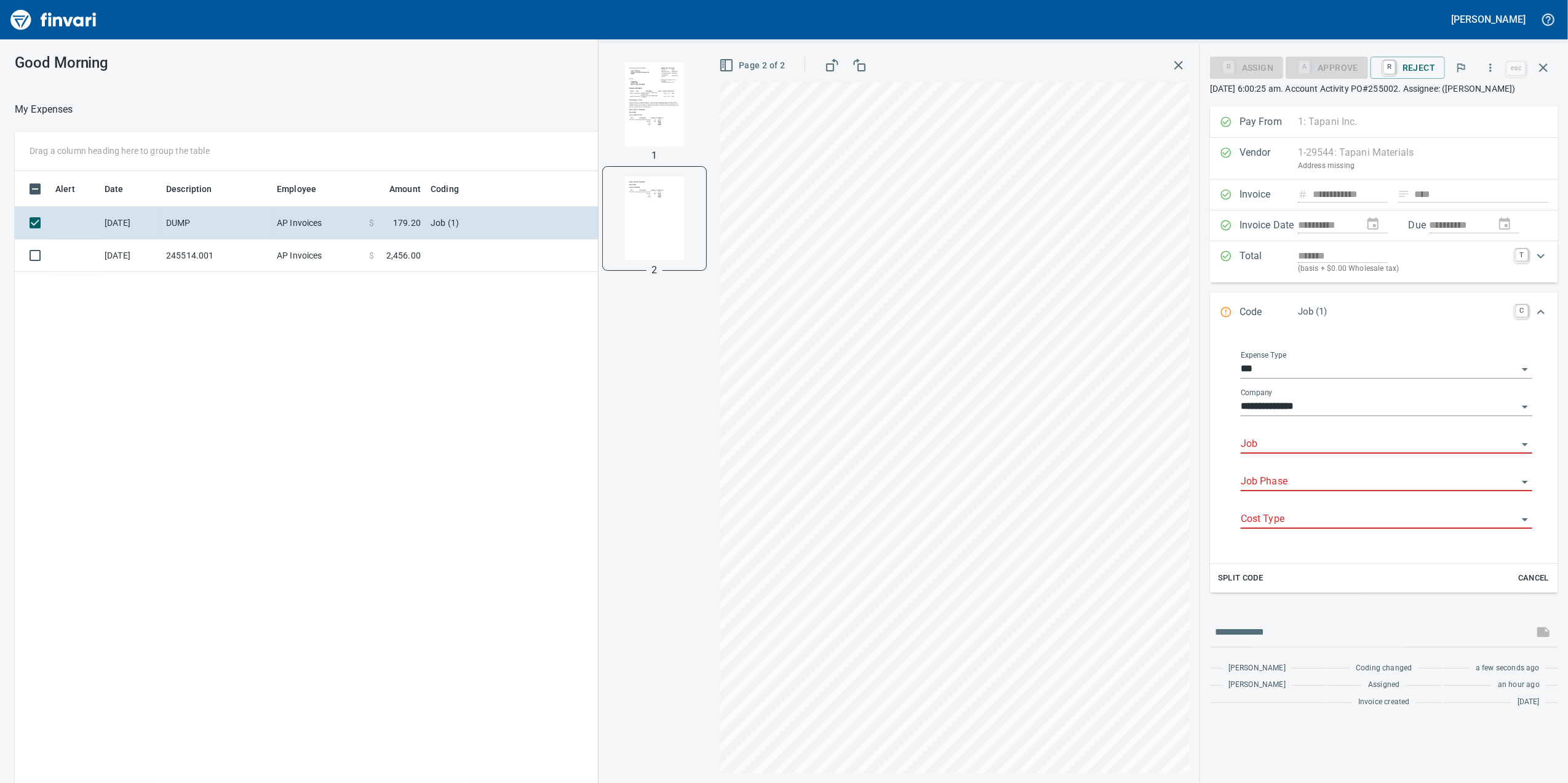
click at [1258, 453] on input "Job" at bounding box center [1379, 444] width 277 height 17
click at [1361, 490] on li "255002.: [PERSON_NAME][GEOGRAPHIC_DATA] Phase 2 & 3" at bounding box center [1387, 490] width 292 height 29
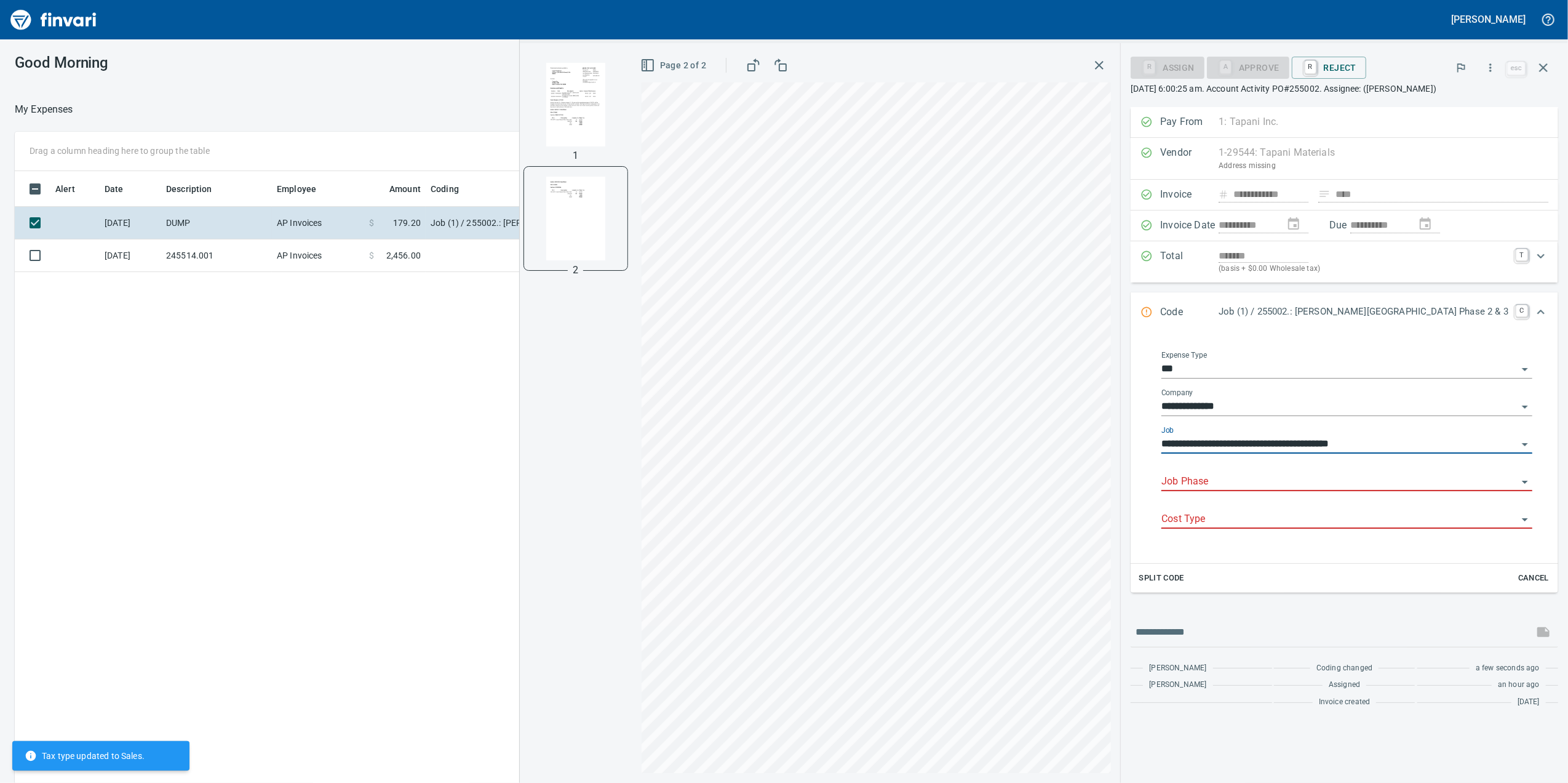
type input "**********"
click at [1300, 490] on input "Job Phase" at bounding box center [1340, 482] width 356 height 17
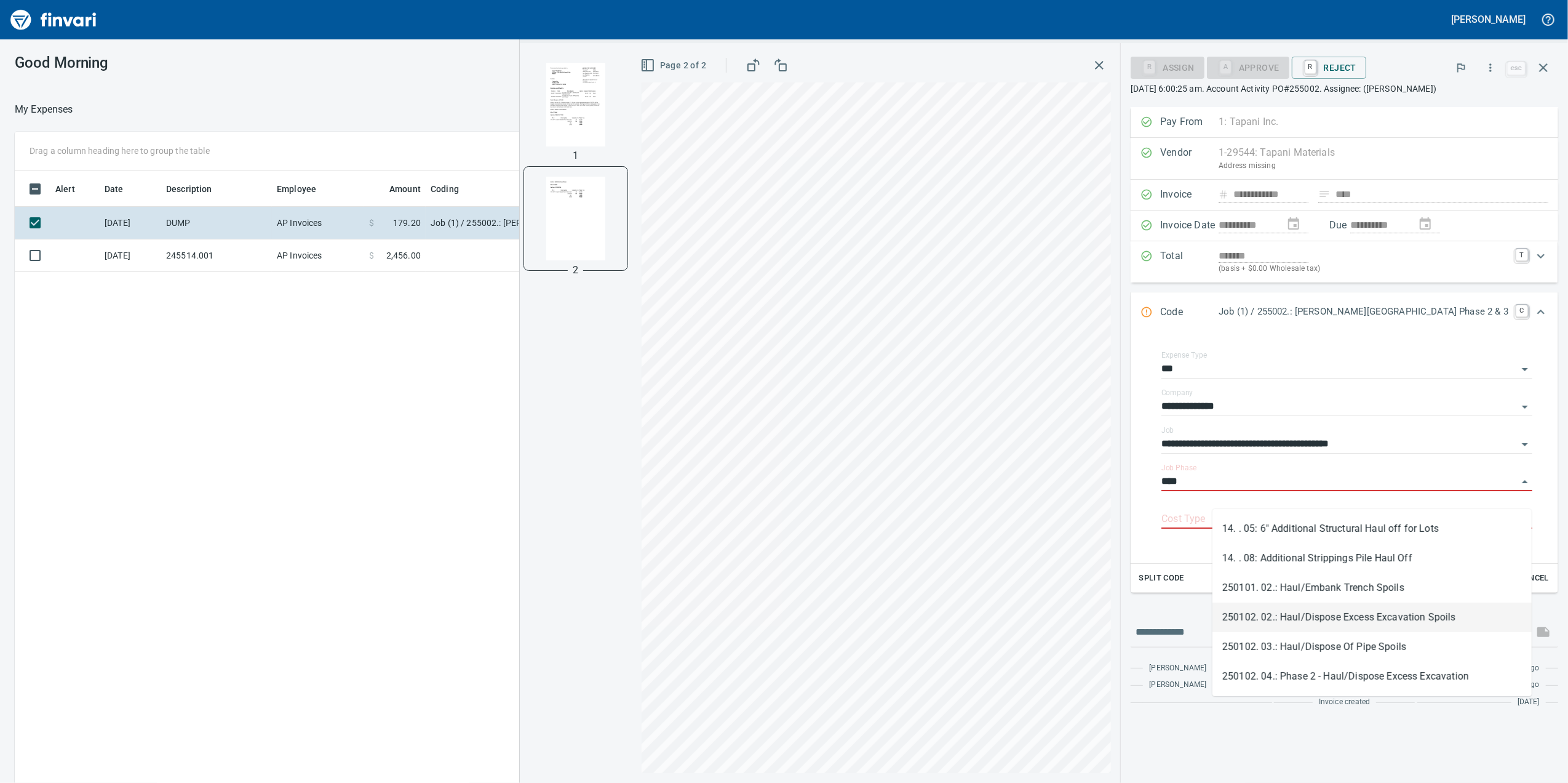
click at [1426, 618] on li "250102. 02.: Haul/Dispose Excess Excavation Spoils" at bounding box center [1372, 617] width 319 height 29
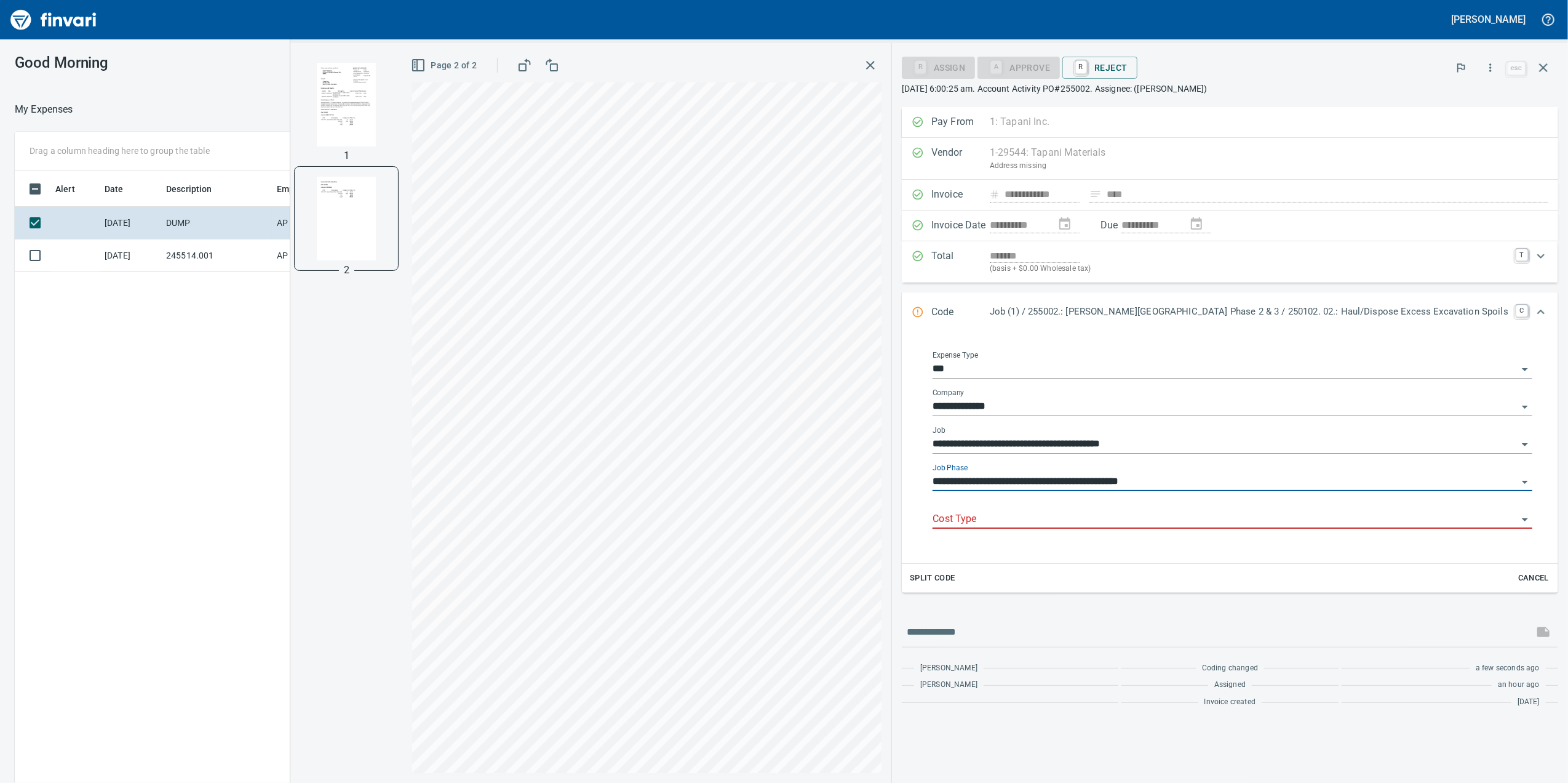
type input "**********"
click at [1202, 520] on input "Cost Type" at bounding box center [1225, 519] width 585 height 17
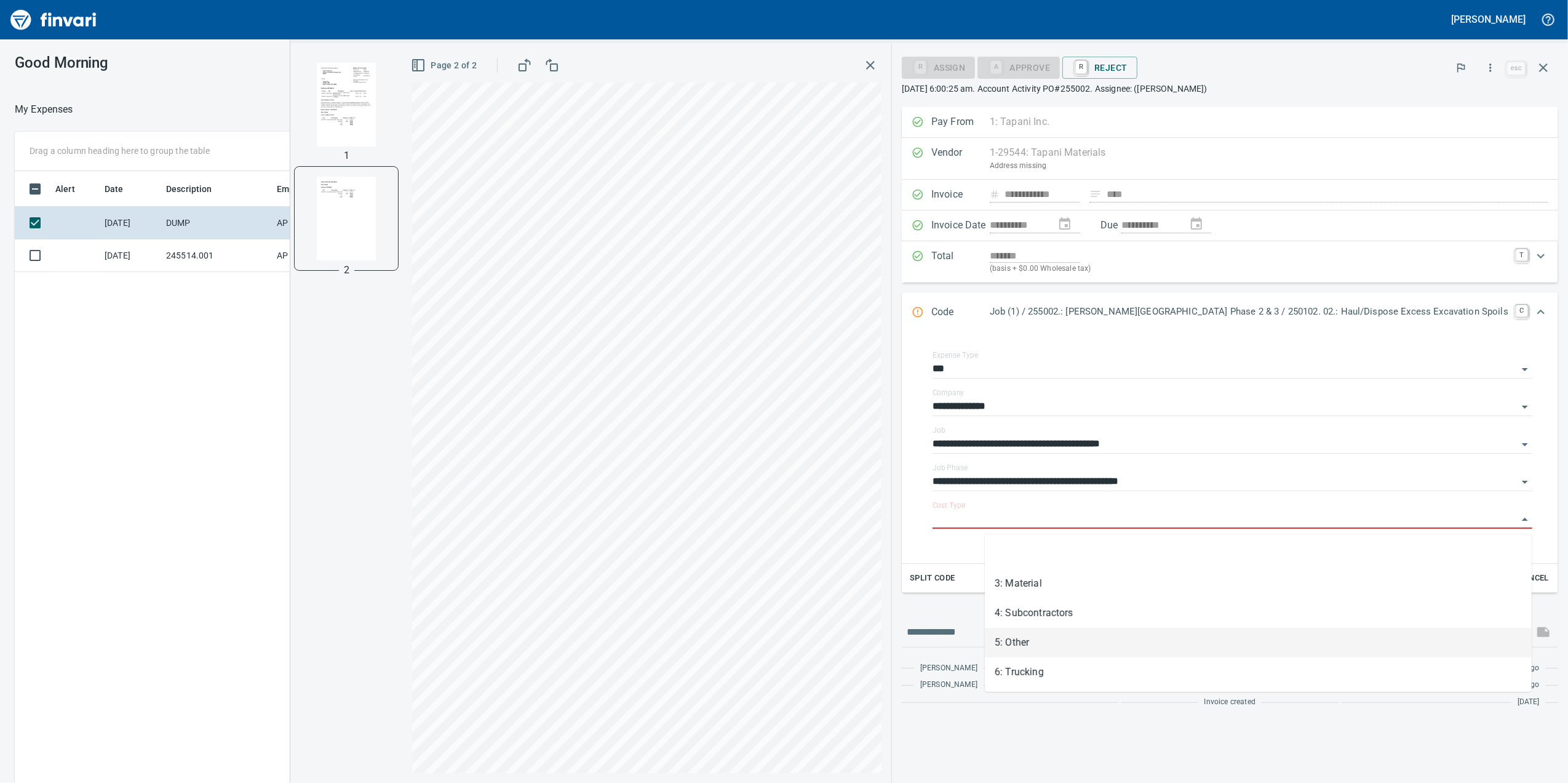
click at [1076, 648] on li "5: Other" at bounding box center [1258, 642] width 547 height 29
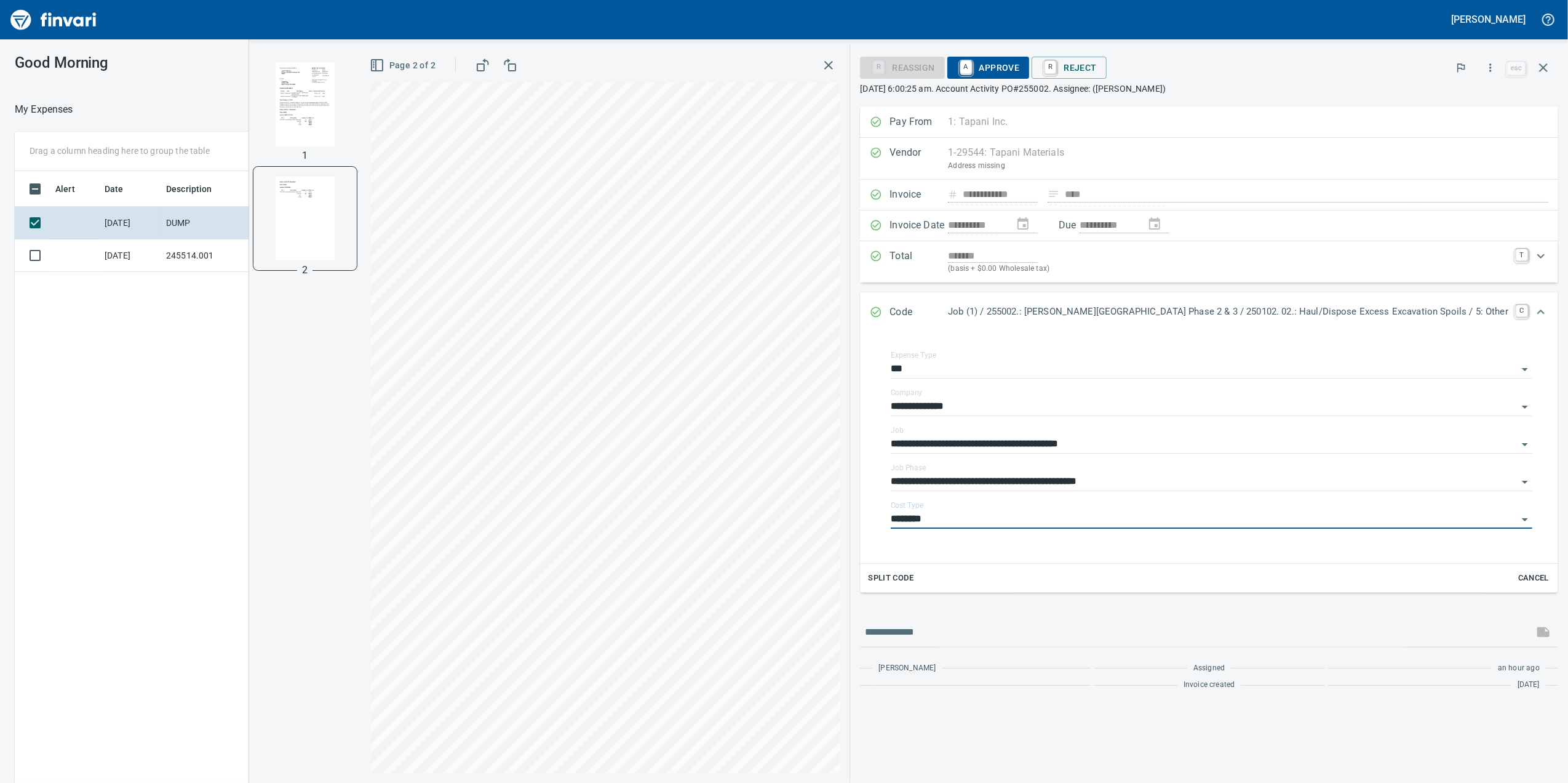
type input "********"
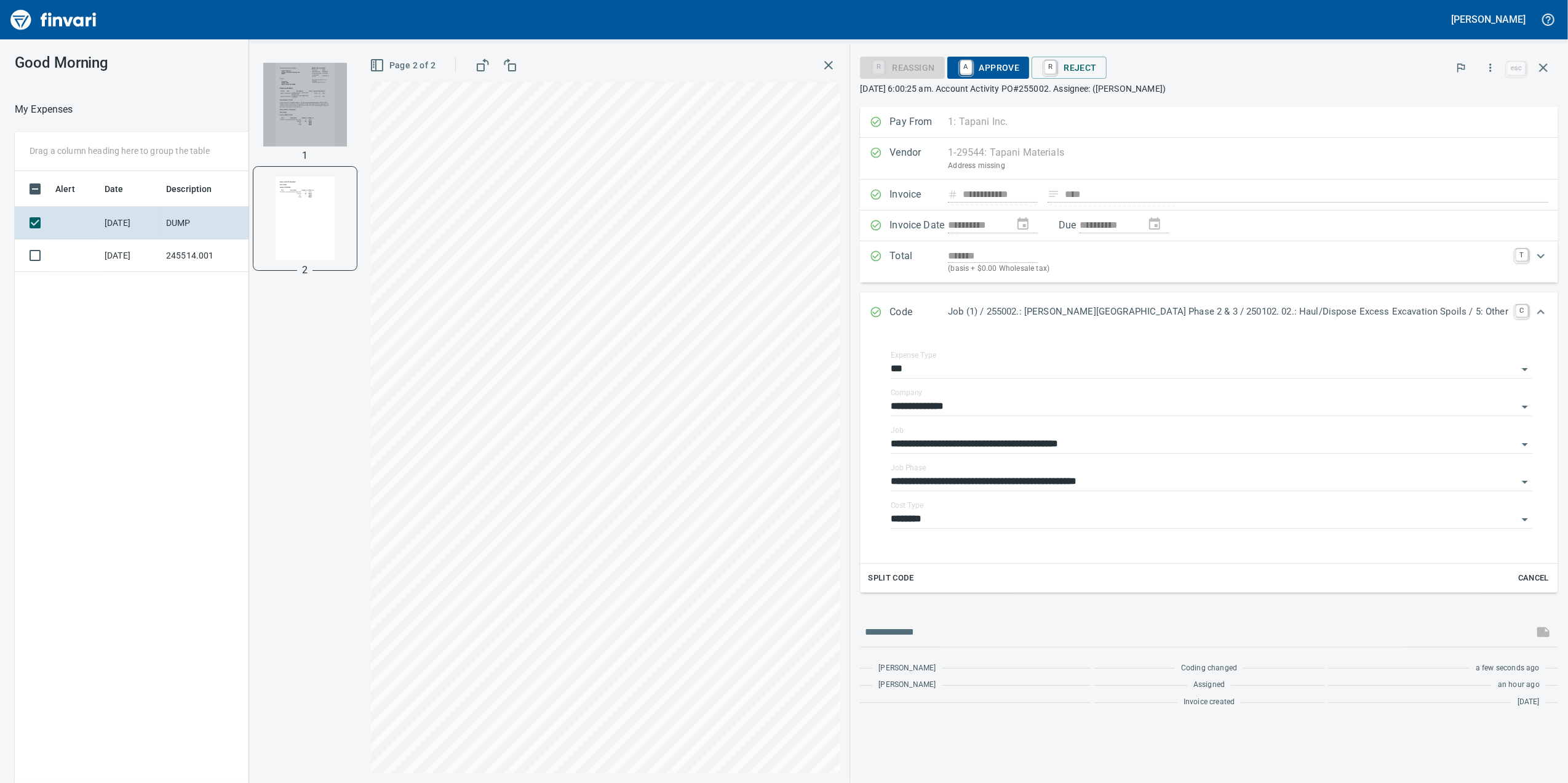
click at [347, 134] on img "button" at bounding box center [305, 105] width 84 height 84
click at [1020, 68] on span "A Approve" at bounding box center [988, 68] width 63 height 21
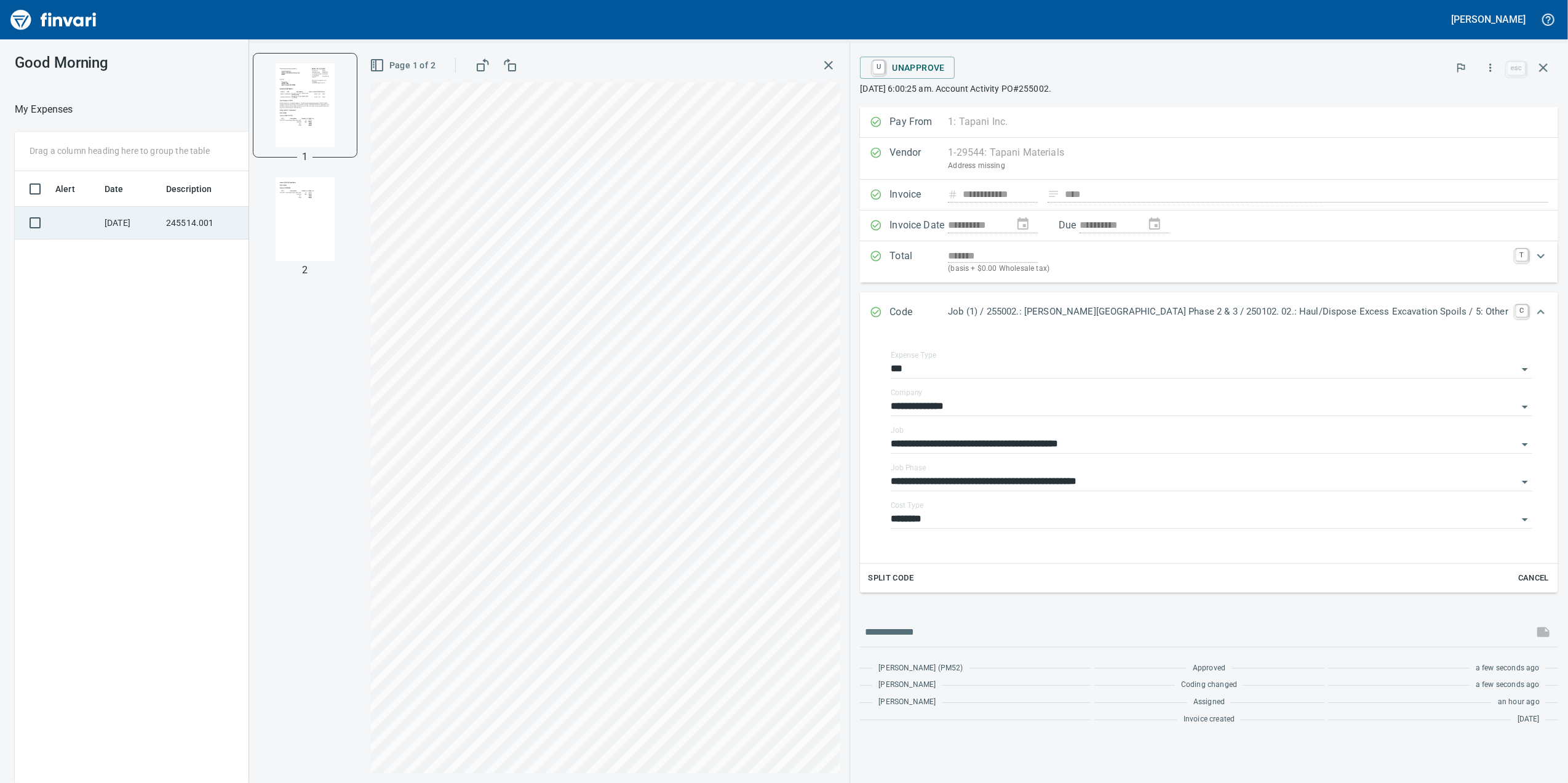
click at [161, 225] on tr "[DATE] 245514.001 AP Invoices $ 2,456.00" at bounding box center [630, 223] width 1231 height 33
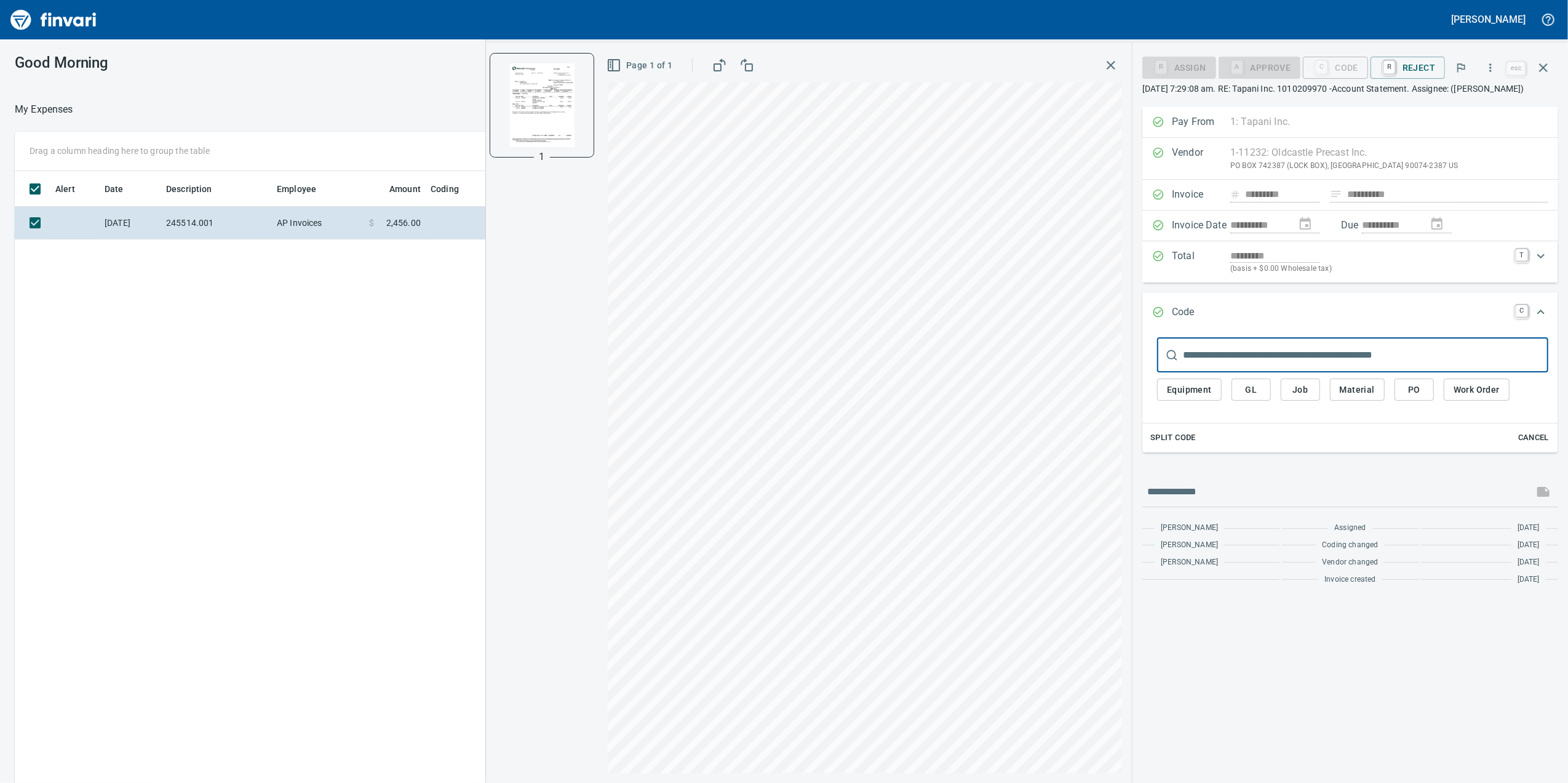
click at [453, 418] on div "Alert Date Description Employee Amount Coding [DATE] 245514.001 AP Invoices $ 2…" at bounding box center [630, 494] width 1231 height 647
click at [383, 57] on h3 "Good Morning" at bounding box center [210, 62] width 391 height 17
